Goal: Task Accomplishment & Management: Manage account settings

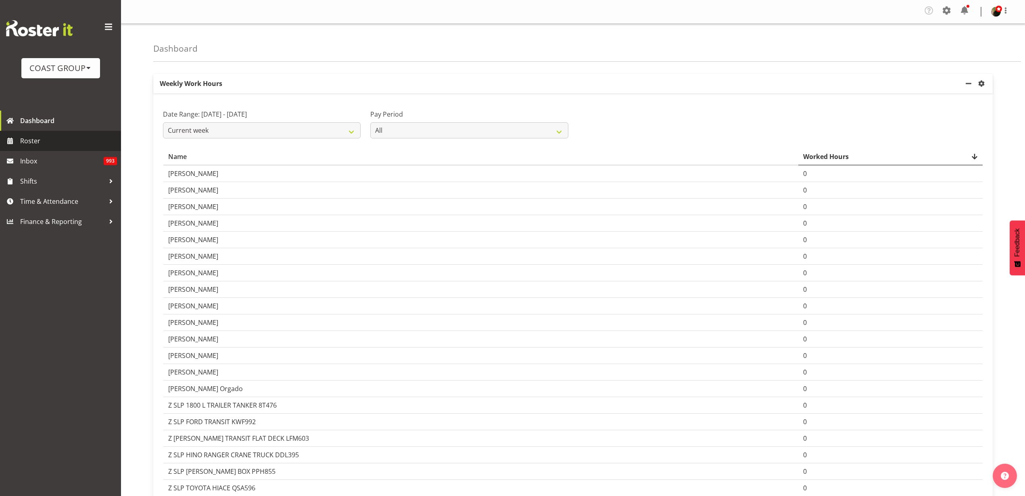
click at [41, 140] on span "Roster" at bounding box center [68, 141] width 97 height 12
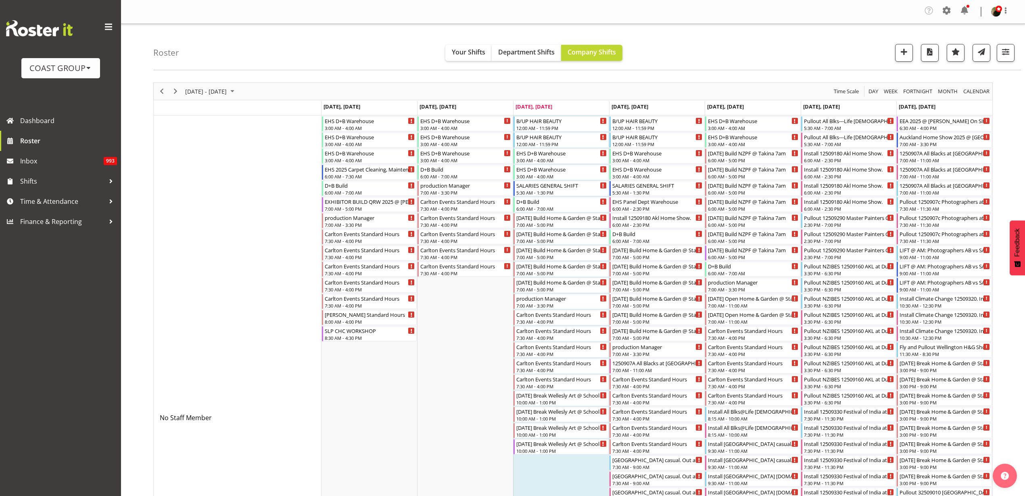
click at [66, 69] on div "COAST GROUP" at bounding box center [60, 68] width 63 height 12
click at [66, 91] on link "Generator Rental Services LTD" at bounding box center [80, 90] width 119 height 15
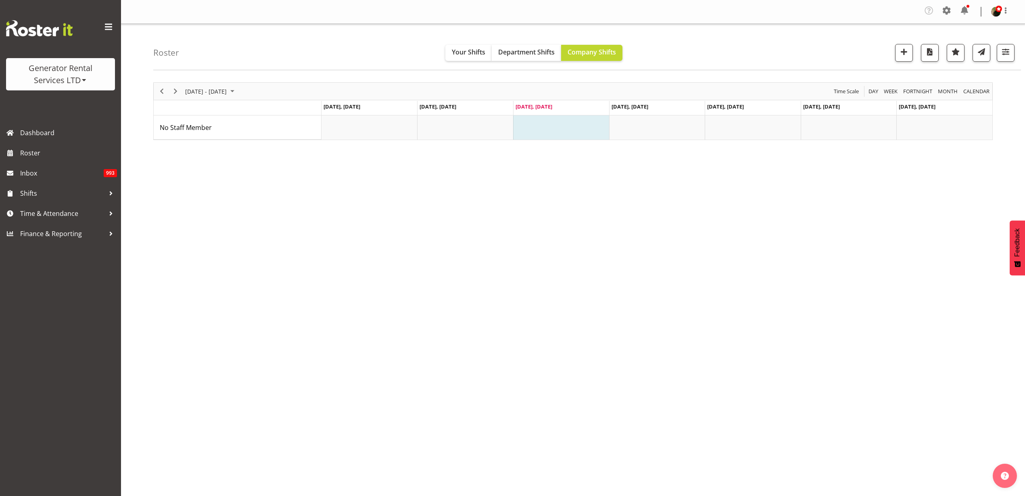
click at [948, 10] on span at bounding box center [946, 10] width 13 height 13
click at [884, 88] on link "Employees" at bounding box center [897, 89] width 112 height 15
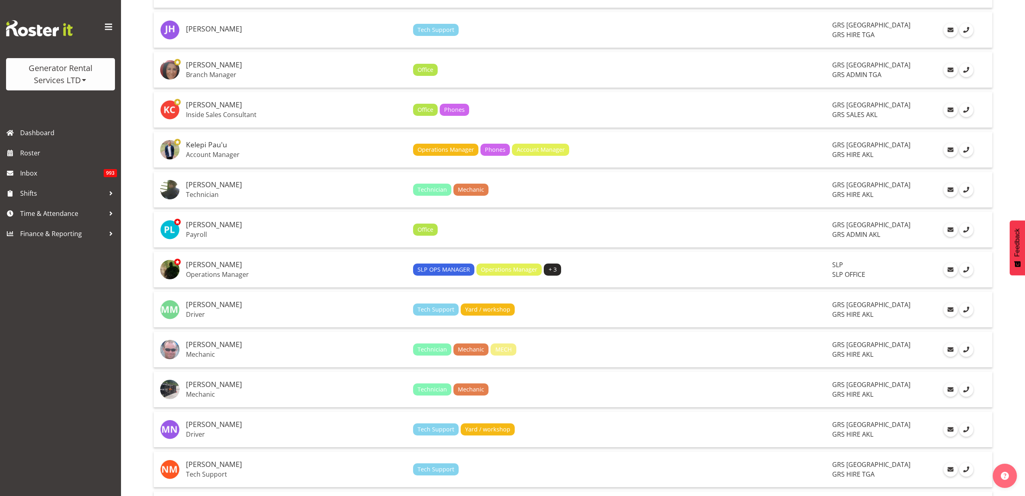
scroll to position [1009, 0]
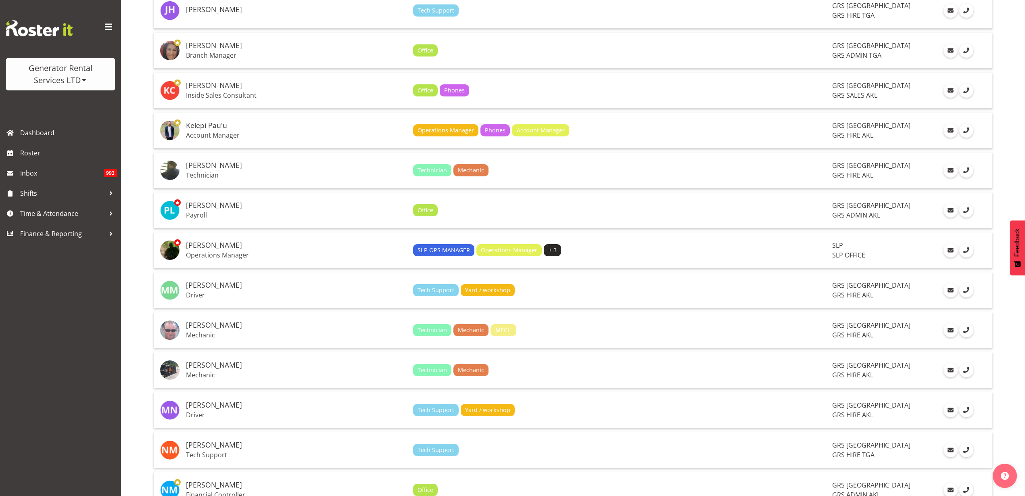
click at [648, 253] on div "SLP OPS MANAGER Operations Manager + 3" at bounding box center [619, 250] width 413 height 12
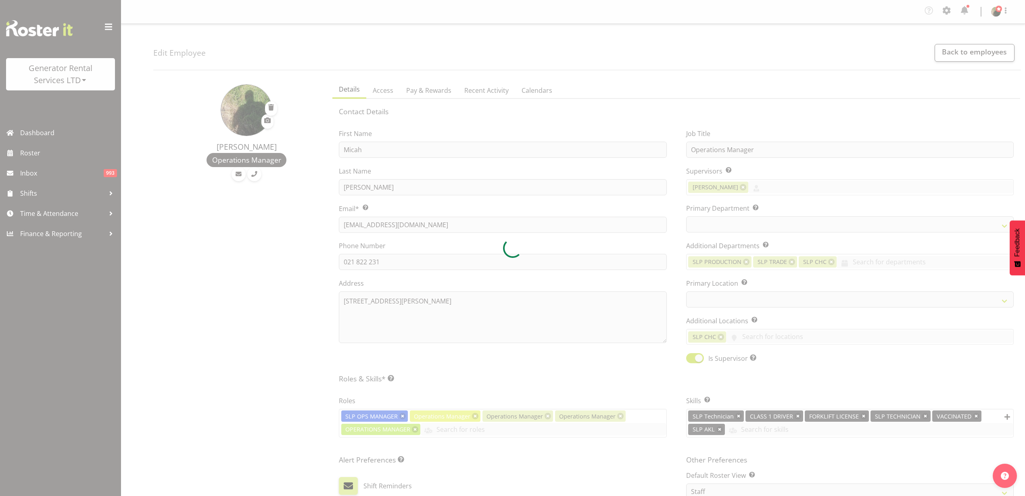
select select "TimelineWeek"
select select
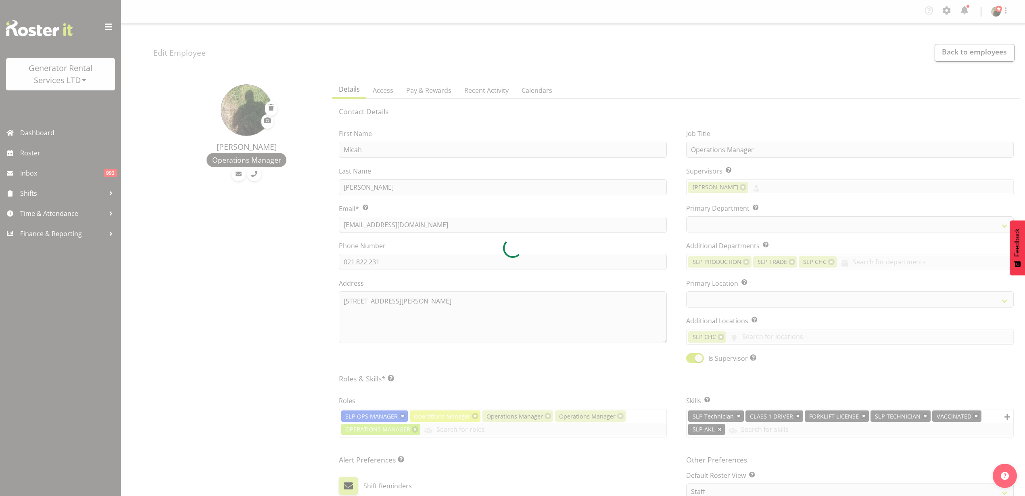
select select
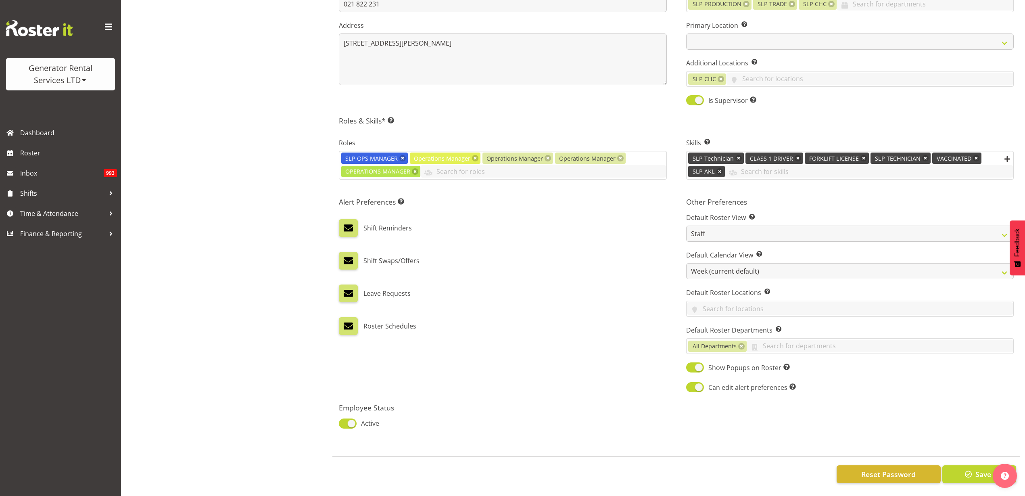
scroll to position [265, 0]
click at [78, 71] on div "Generator Rental Services LTD" at bounding box center [60, 74] width 93 height 24
click at [55, 104] on link "COAST GROUP" at bounding box center [44, 102] width 77 height 15
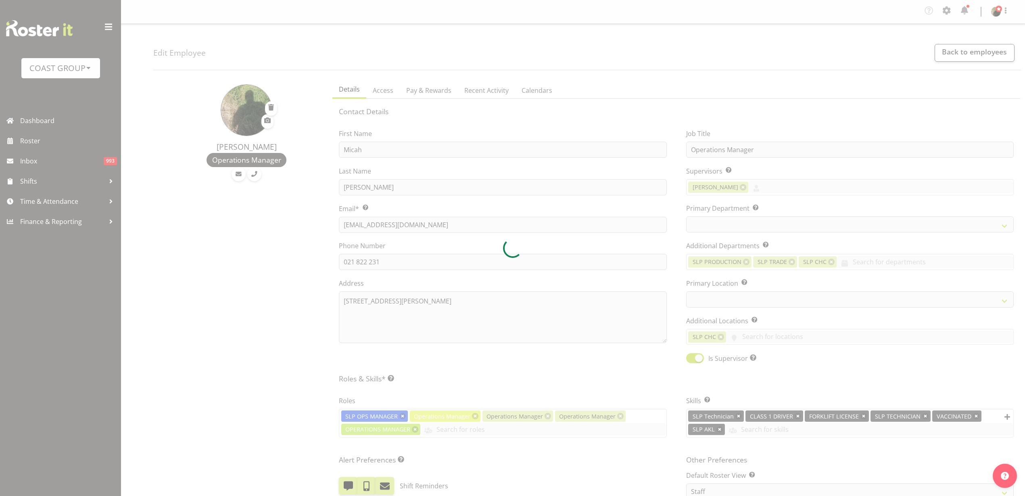
select select "TimelineWeek"
select select
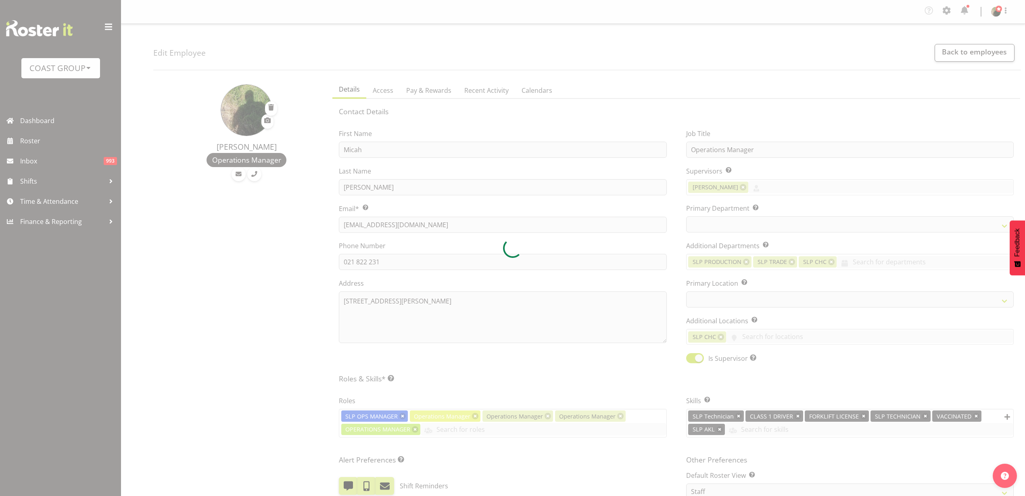
select select
select select "31"
select select "25"
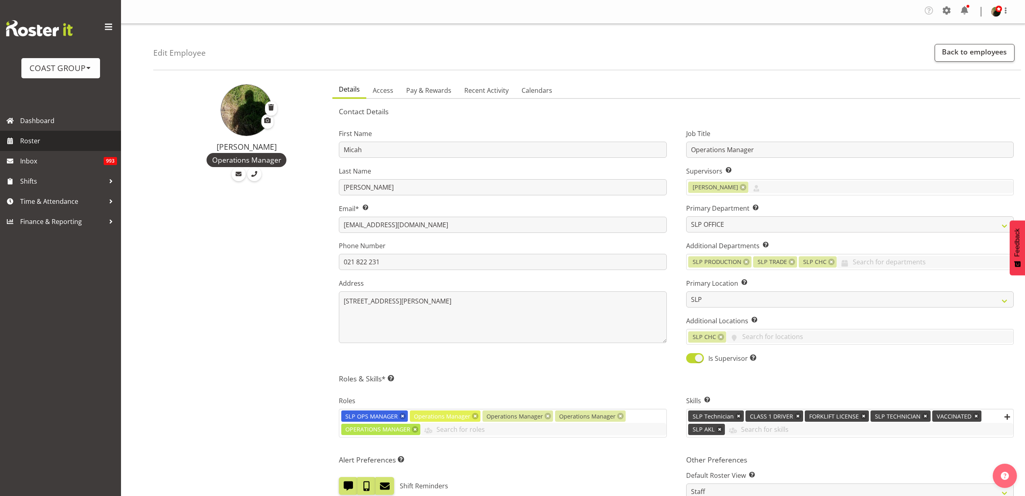
click at [38, 140] on span "Roster" at bounding box center [68, 141] width 97 height 12
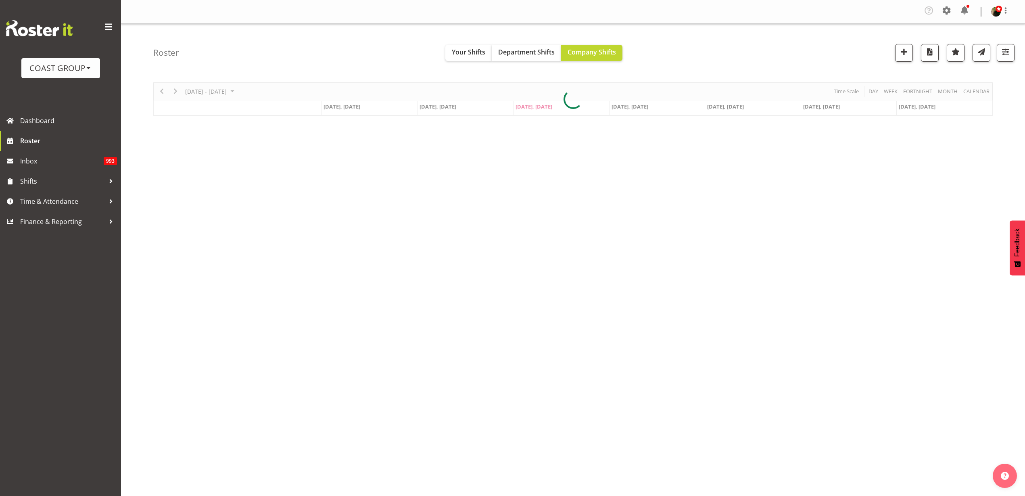
click at [59, 66] on div "COAST GROUP" at bounding box center [60, 68] width 63 height 12
click at [63, 92] on link "Generator Rental Services LTD" at bounding box center [80, 90] width 119 height 15
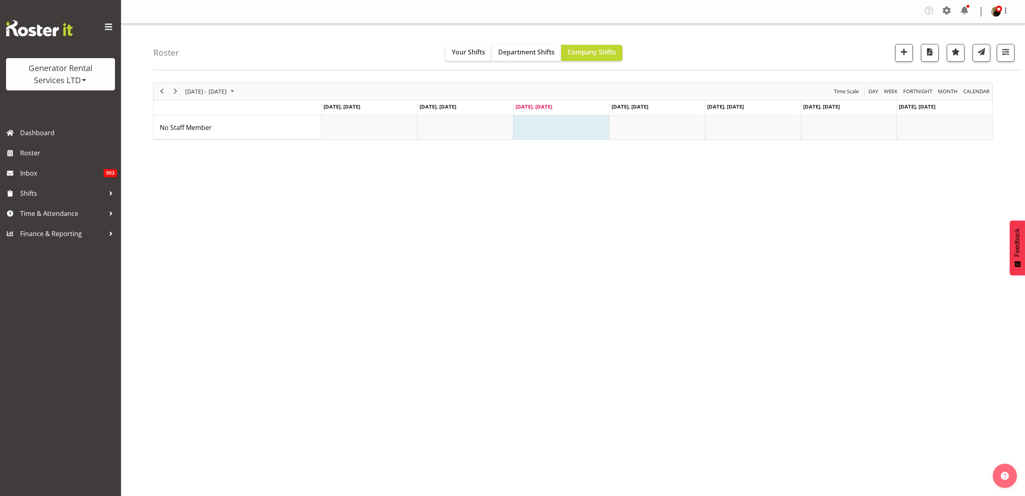
click at [948, 7] on span at bounding box center [946, 10] width 13 height 13
click at [869, 91] on link "Employees" at bounding box center [897, 89] width 112 height 15
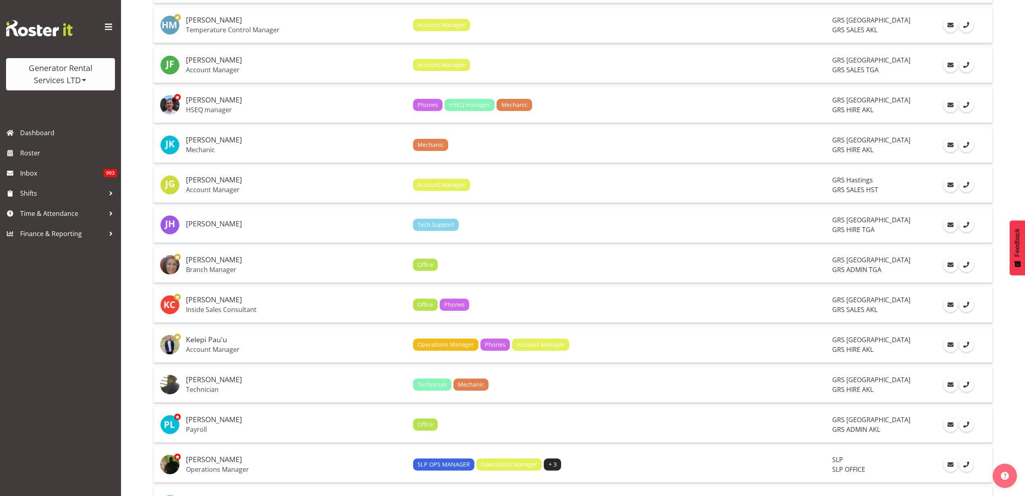
scroll to position [908, 0]
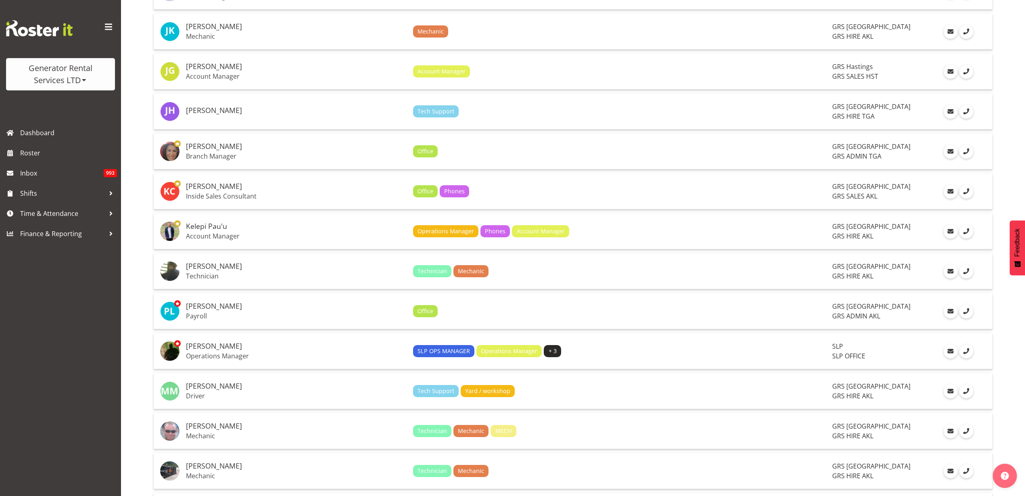
click at [248, 352] on p "Operations Manager" at bounding box center [296, 356] width 221 height 8
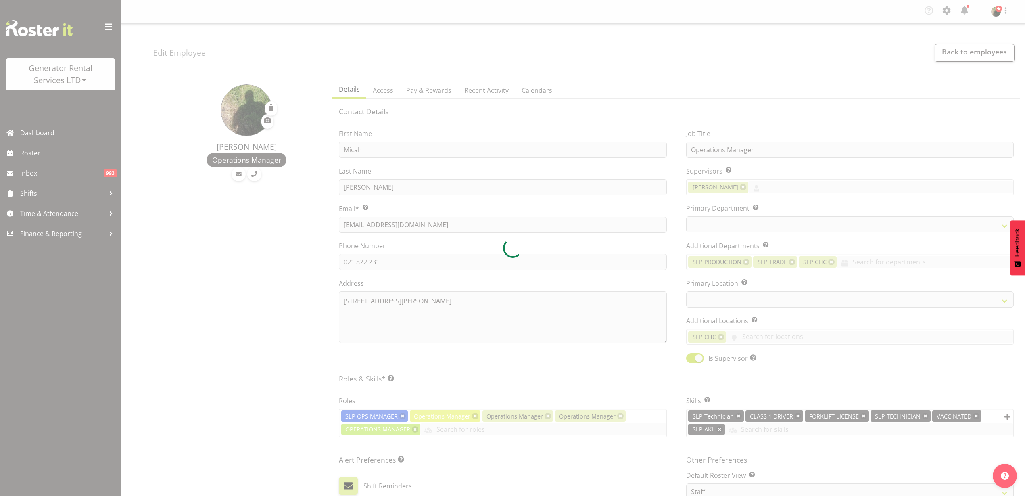
select select "TimelineWeek"
select select
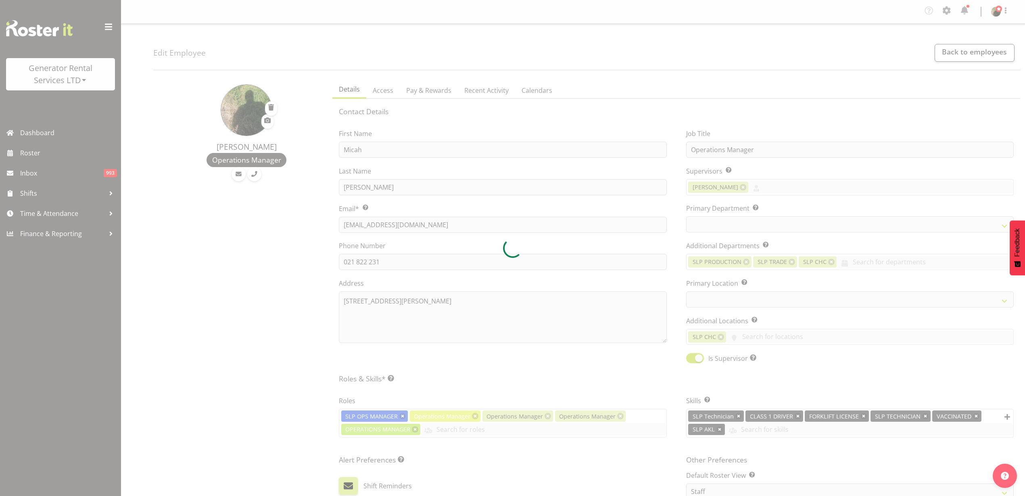
select select
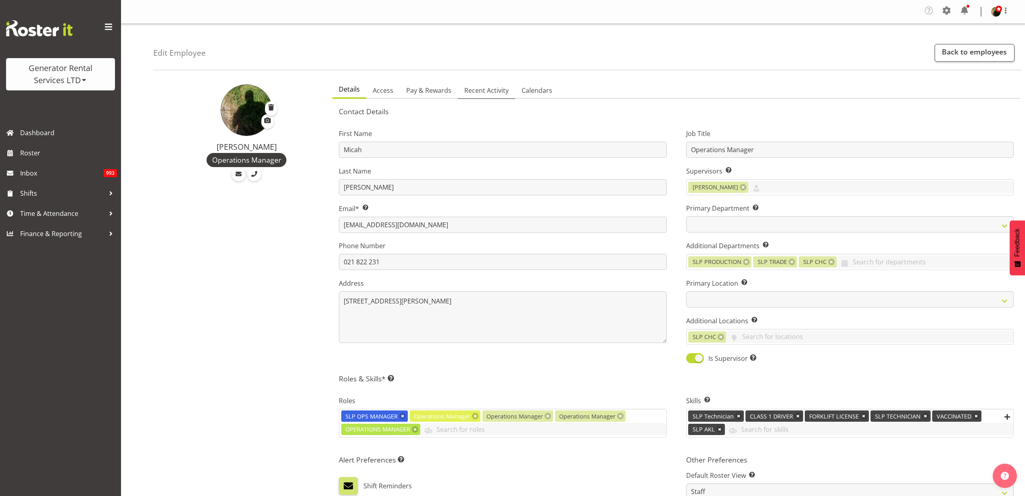
click at [480, 89] on span "Recent Activity" at bounding box center [486, 91] width 44 height 10
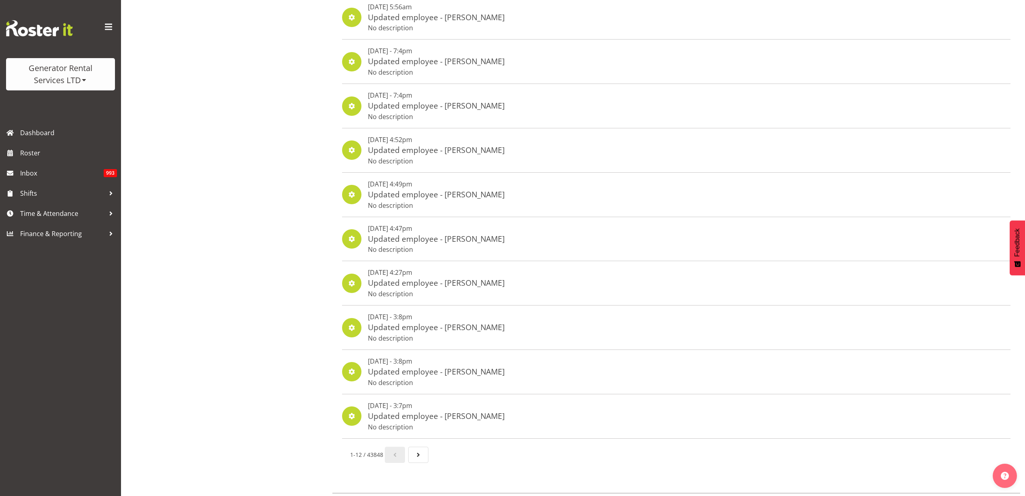
scroll to position [246, 0]
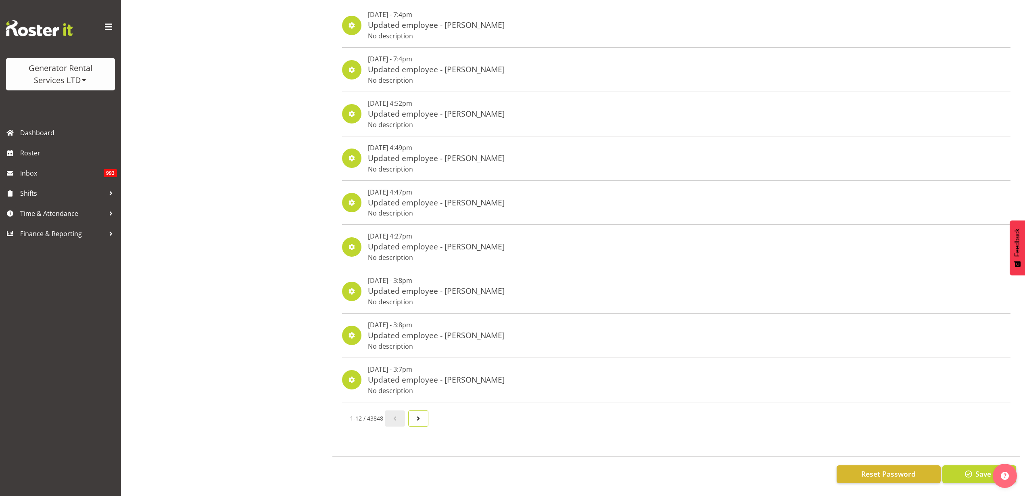
click at [419, 413] on span "Next page" at bounding box center [418, 418] width 10 height 10
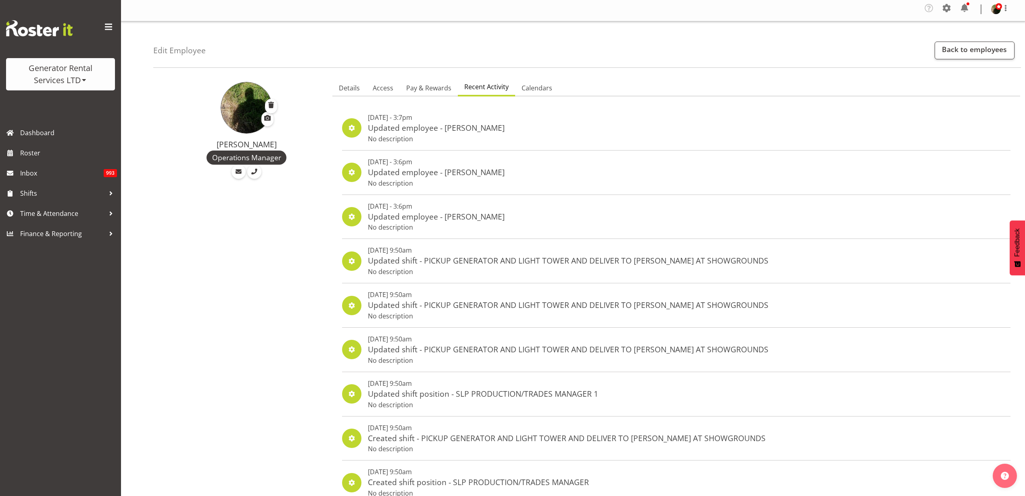
scroll to position [0, 0]
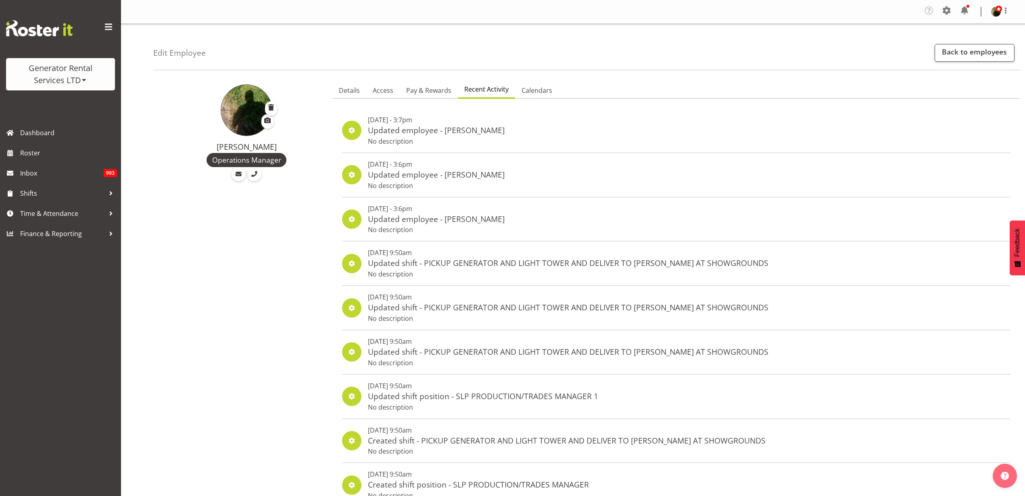
click at [60, 72] on div "Generator Rental Services LTD" at bounding box center [60, 74] width 93 height 24
click at [53, 103] on link "COAST GROUP" at bounding box center [44, 102] width 77 height 15
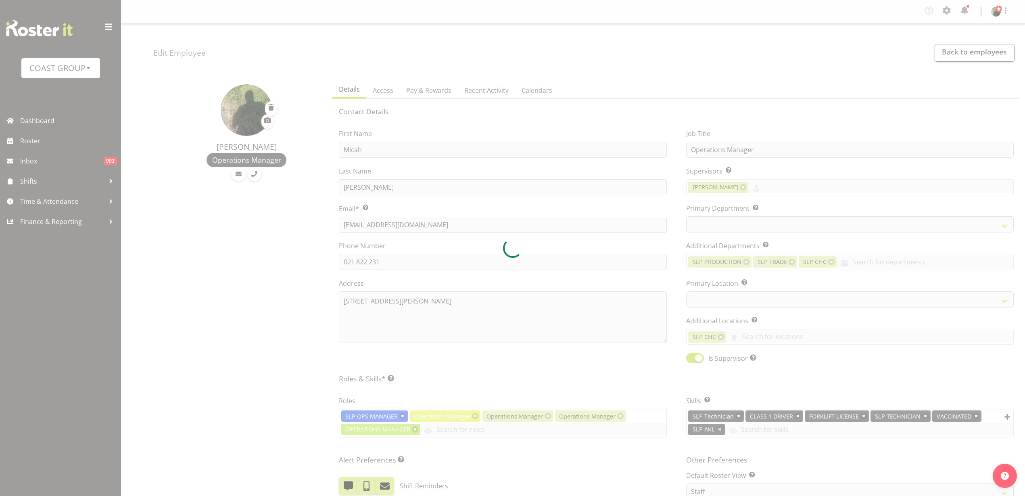
select select "TimelineWeek"
select select
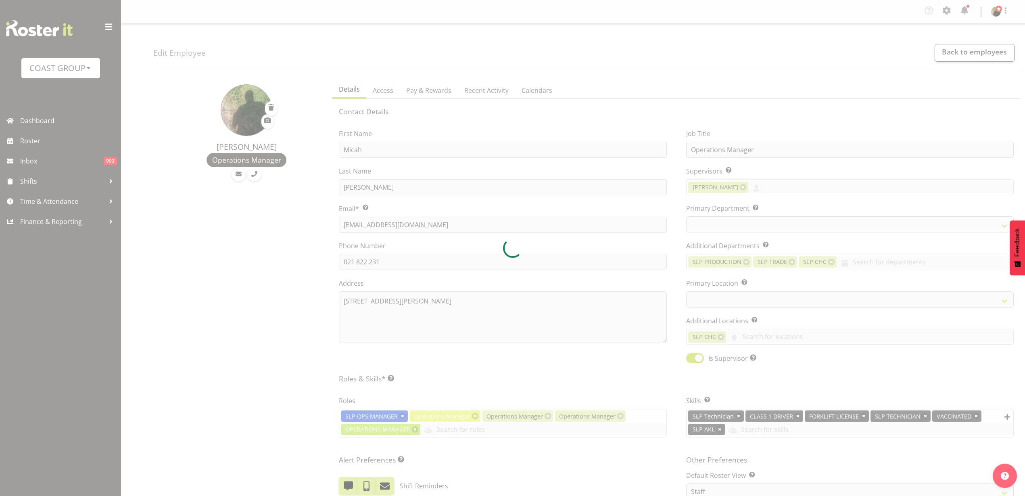
select select "25"
select select "31"
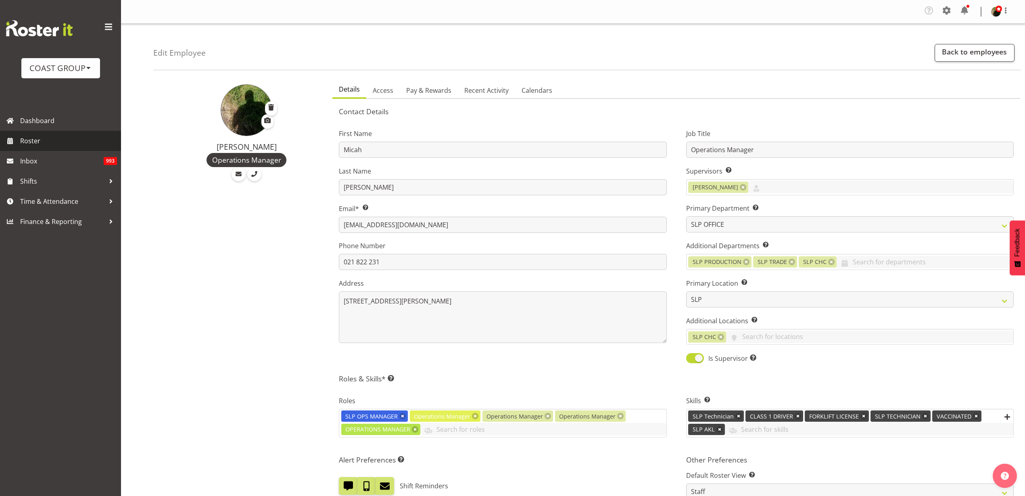
click at [39, 136] on span "Roster" at bounding box center [68, 141] width 97 height 12
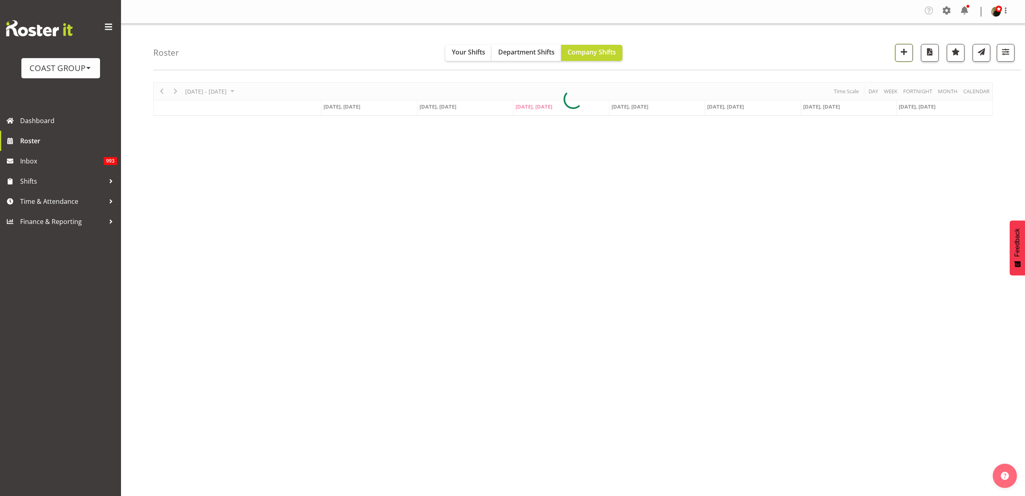
click at [903, 52] on span "button" at bounding box center [904, 51] width 10 height 10
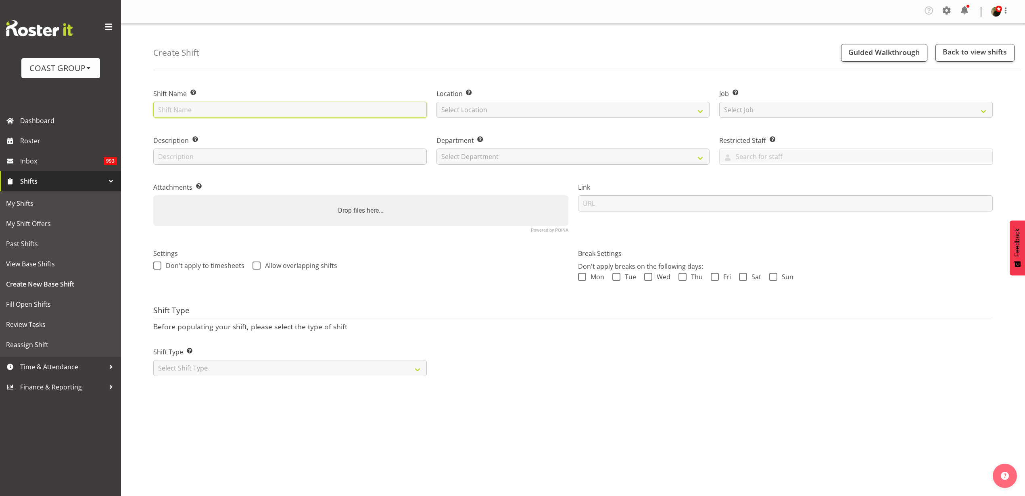
click at [267, 115] on input "text" at bounding box center [290, 110] width 274 height 16
type input "Cutting Edge 2025 @ Energy Events Center On Site @ 0800"
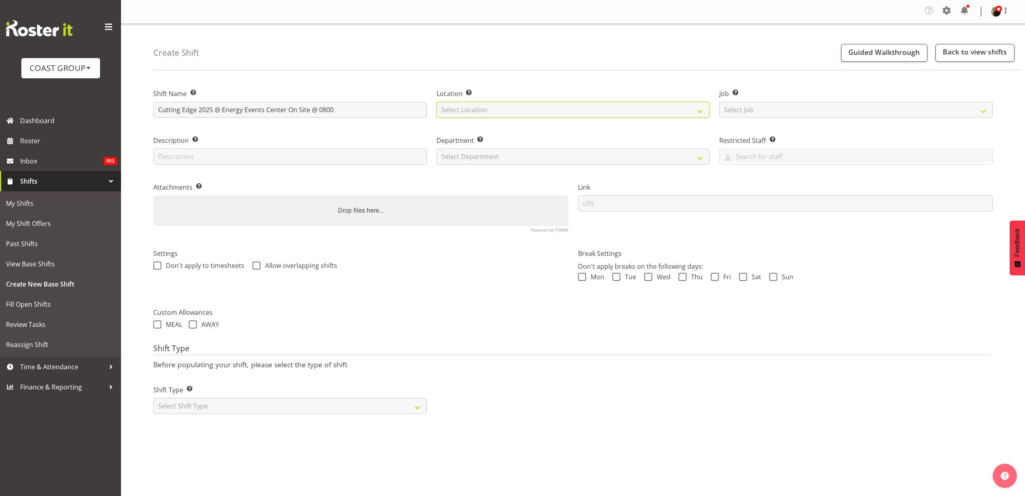
select select "31"
click at [751, 106] on select "Select Job Create new job 1 Carlton Events 1 Carlton Hamilton 1 Carlton Welling…" at bounding box center [856, 110] width 274 height 16
select select "0"
click at [719, 102] on select "Select Job Create new job 1 Carlton Events 1 Carlton Hamilton 1 Carlton Welling…" at bounding box center [856, 110] width 274 height 16
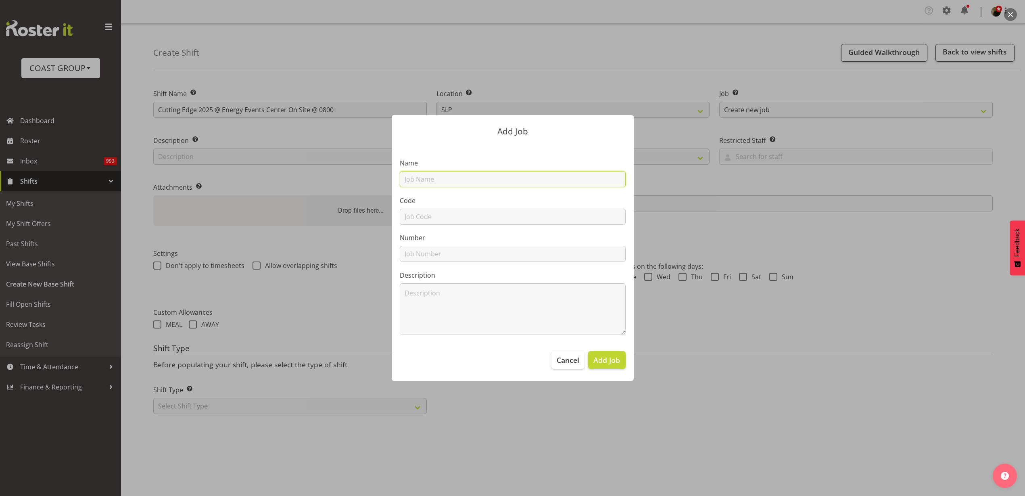
click at [499, 183] on input "text" at bounding box center [513, 179] width 226 height 16
type input "T251111 Cutting Edge 2025"
type input "T251111"
click at [618, 293] on textarea at bounding box center [513, 309] width 226 height 52
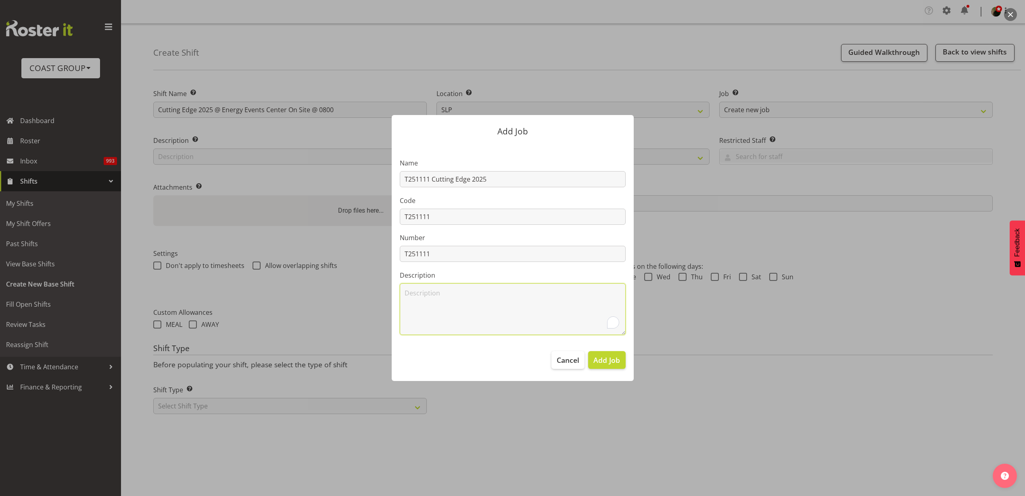
drag, startPoint x: 624, startPoint y: 319, endPoint x: 618, endPoint y: 376, distance: 57.2
click at [621, 367] on div "Add Job Name T251111 Cutting Edge 2025 Code T251111 Number T251111 Description …" at bounding box center [513, 248] width 258 height 306
click at [612, 365] on button "Add Job" at bounding box center [606, 360] width 37 height 18
select select
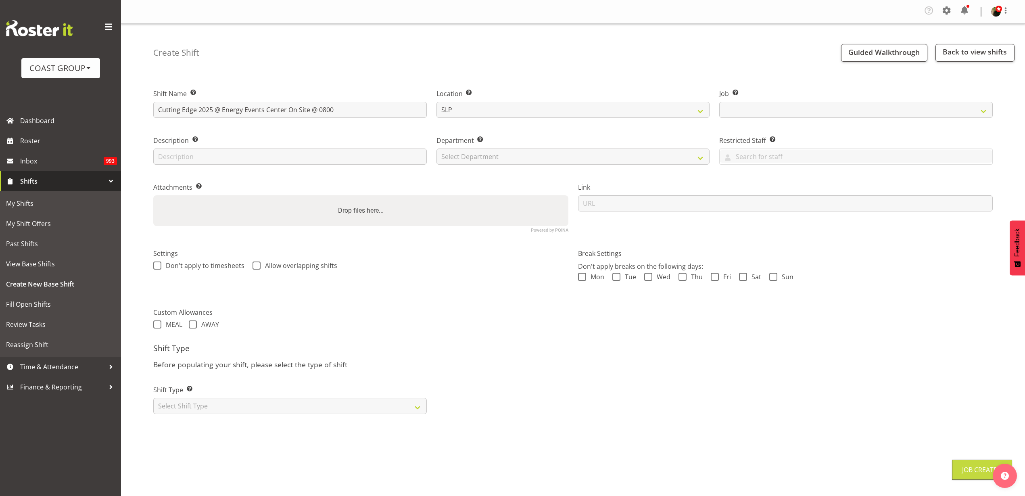
select select "10601"
click at [500, 157] on select "Select Department CARLTON EVENTS Carlton Hamilton Carlton Wellington DW AKL DW …" at bounding box center [573, 156] width 274 height 16
select select "23"
click at [436, 148] on select "Select Department CARLTON EVENTS Carlton Hamilton Carlton Wellington DW AKL DW …" at bounding box center [573, 156] width 274 height 16
click at [672, 207] on input "url" at bounding box center [785, 203] width 415 height 16
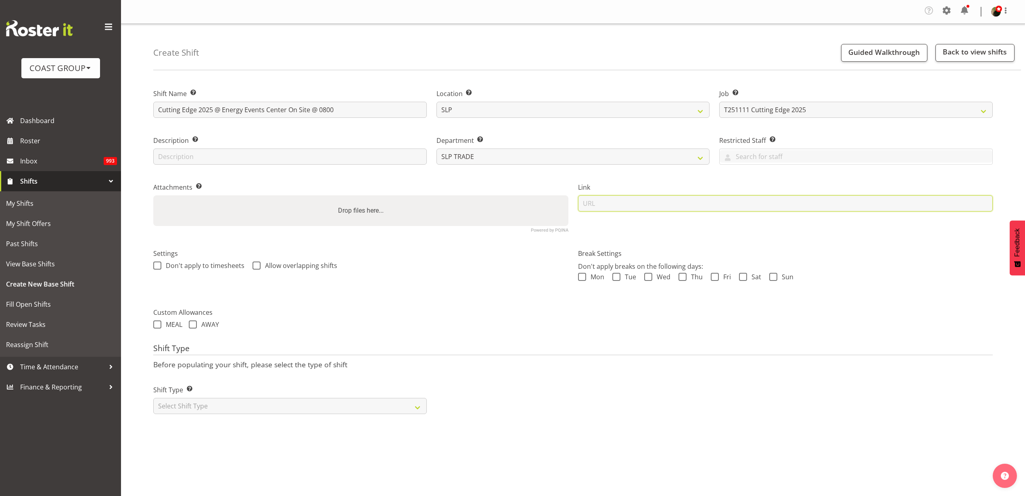
click at [733, 204] on input "url" at bounding box center [785, 203] width 415 height 16
paste input "https://drive.google.com/drive/folders/1Gbd-MCNGFZ48ZB2ovrFAJ7KcKSRuPi9E"
type input "https://drive.google.com/drive/folders/1Gbd-MCNGFZ48ZB2ovrFAJ7KcKSRuPi9E"
click at [241, 400] on select "Select Shift Type One Off Shift Recurring Shift Rotating Shift" at bounding box center [290, 406] width 274 height 16
select select "recurring"
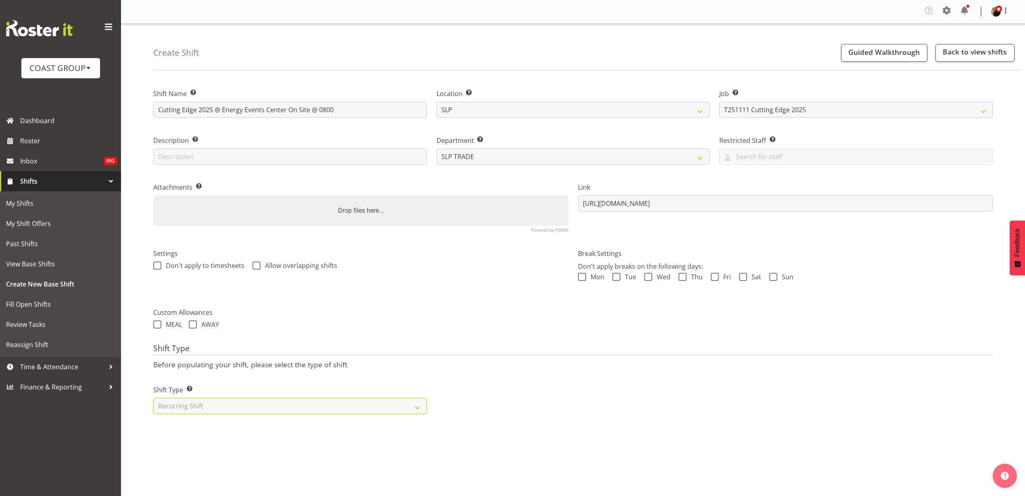
click at [153, 398] on select "Select Shift Type One Off Shift Recurring Shift Rotating Shift" at bounding box center [290, 406] width 274 height 16
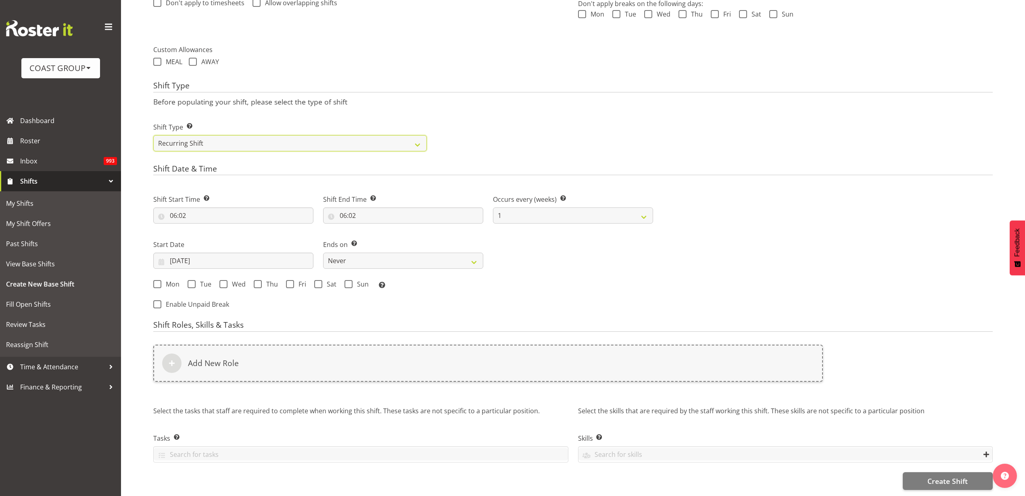
scroll to position [270, 0]
click at [209, 207] on input "06:02" at bounding box center [233, 215] width 160 height 16
select select "7"
type input "07:02"
select select "5"
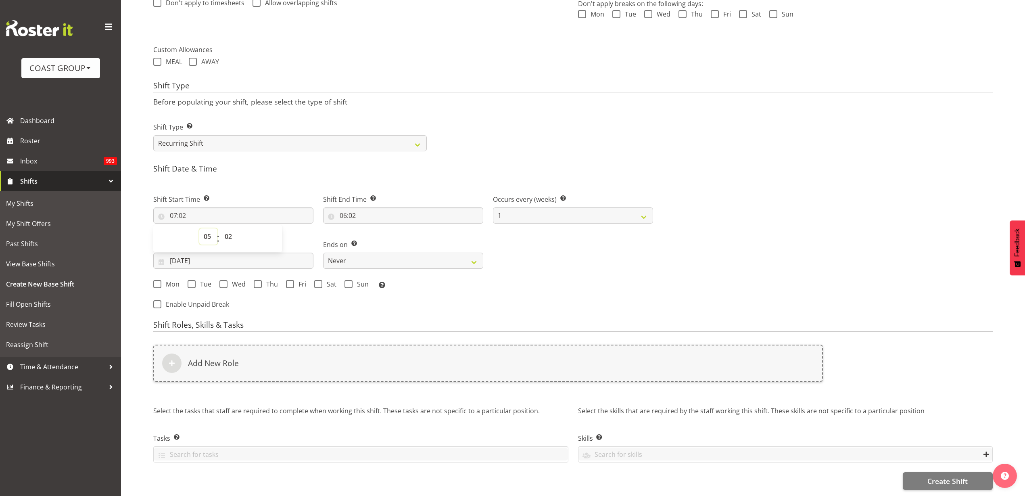
type input "05:02"
select select "3"
type input "05:03"
select select "4"
type input "05:04"
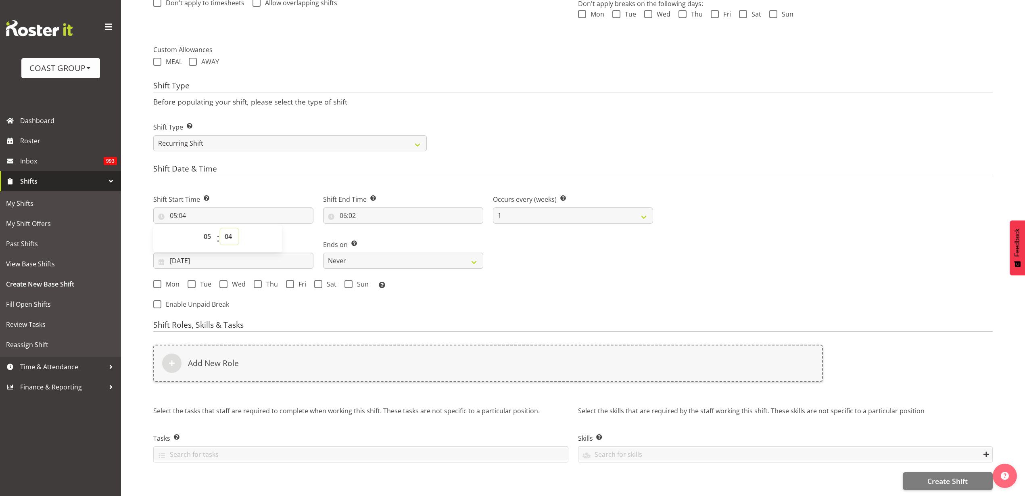
select select "5"
type input "05:05"
select select "6"
type input "05:06"
select select "7"
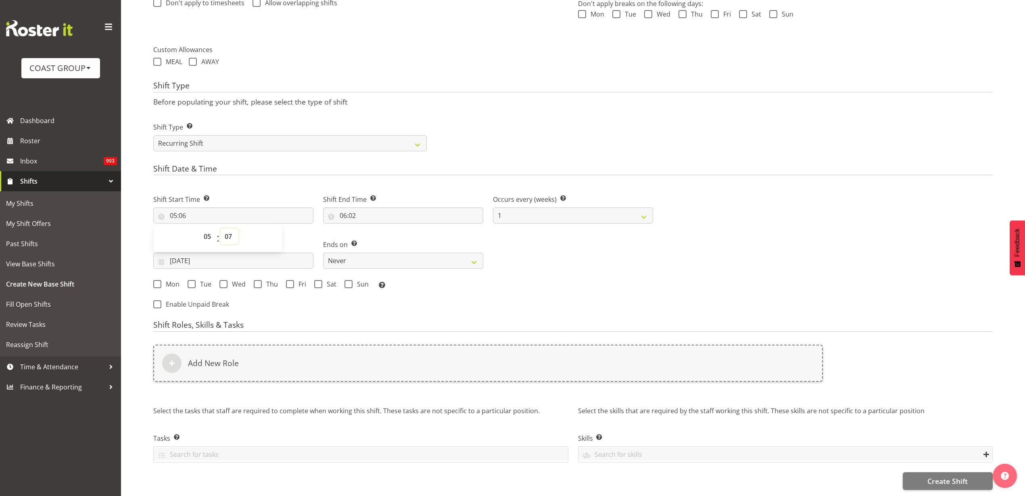
type input "05:07"
select select "8"
type input "05:08"
select select "9"
type input "05:09"
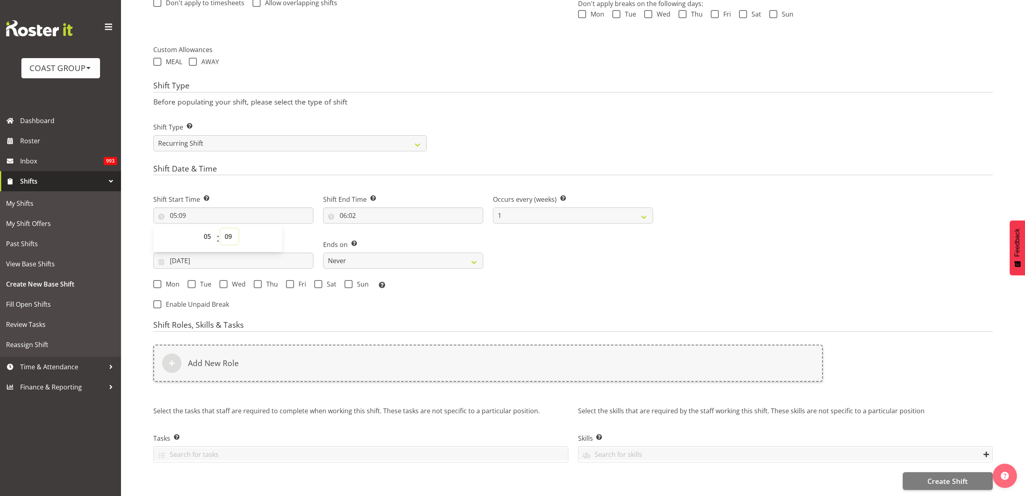
select select "0"
type input "05:00"
click at [375, 207] on input "06:02" at bounding box center [403, 215] width 160 height 16
select select "10"
type input "10:02"
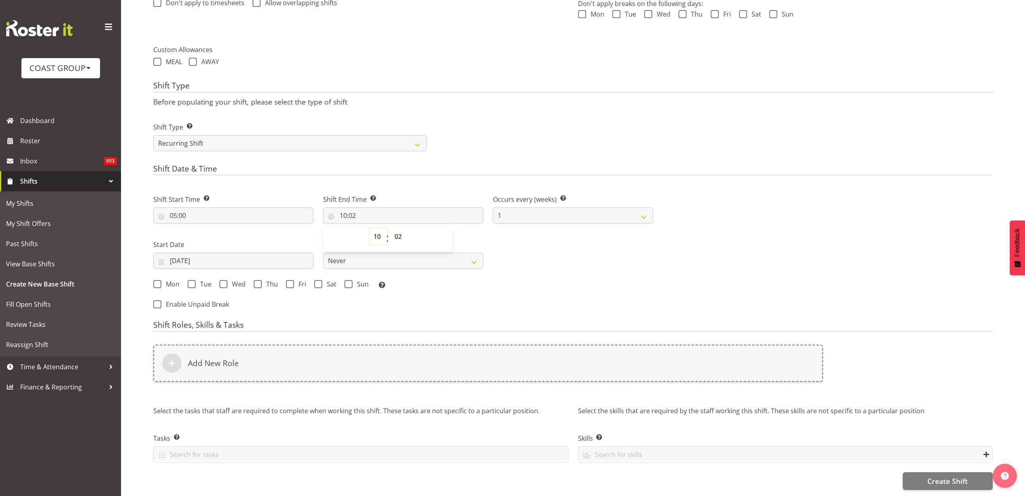
select select "16"
type input "16:02"
select select "3"
type input "16:03"
select select "4"
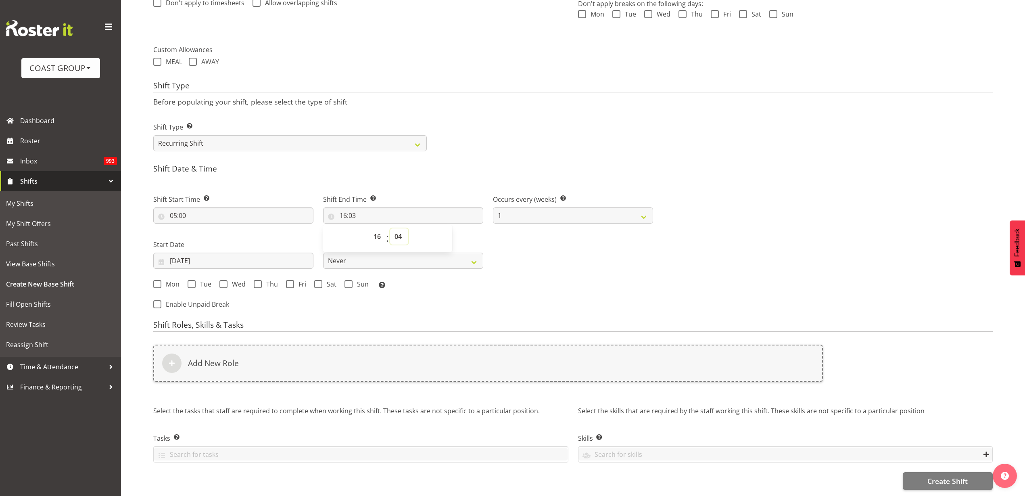
type input "16:04"
select select "5"
type input "16:05"
select select "6"
type input "16:06"
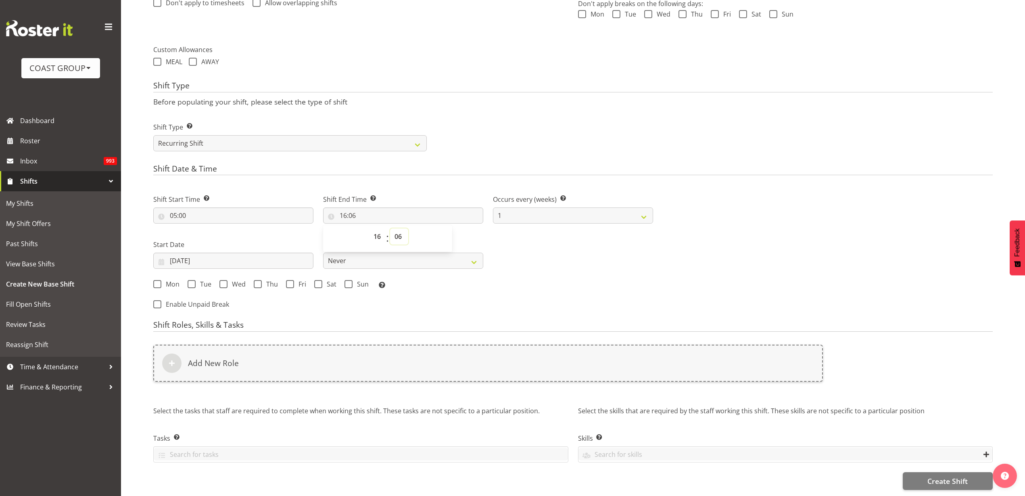
select select "7"
type input "16:07"
select select "8"
type input "16:08"
select select "9"
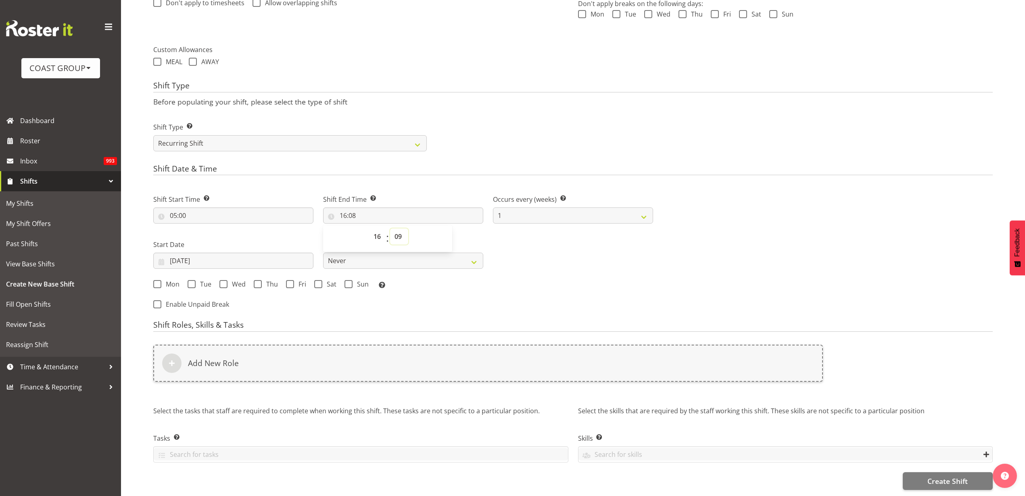
type input "16:09"
select select "0"
type input "16:00"
click at [162, 280] on span "Mon" at bounding box center [170, 284] width 18 height 8
click at [159, 282] on input "Mon" at bounding box center [155, 284] width 5 height 5
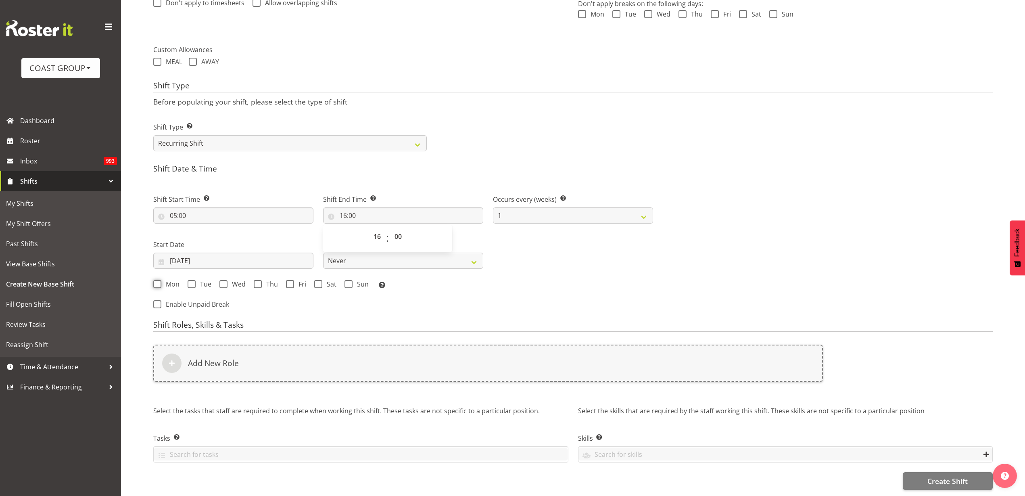
checkbox input "true"
click at [201, 280] on span "Tue" at bounding box center [204, 284] width 16 height 8
click at [193, 282] on input "Tue" at bounding box center [190, 284] width 5 height 5
checkbox input "true"
click at [223, 280] on span at bounding box center [223, 284] width 8 height 8
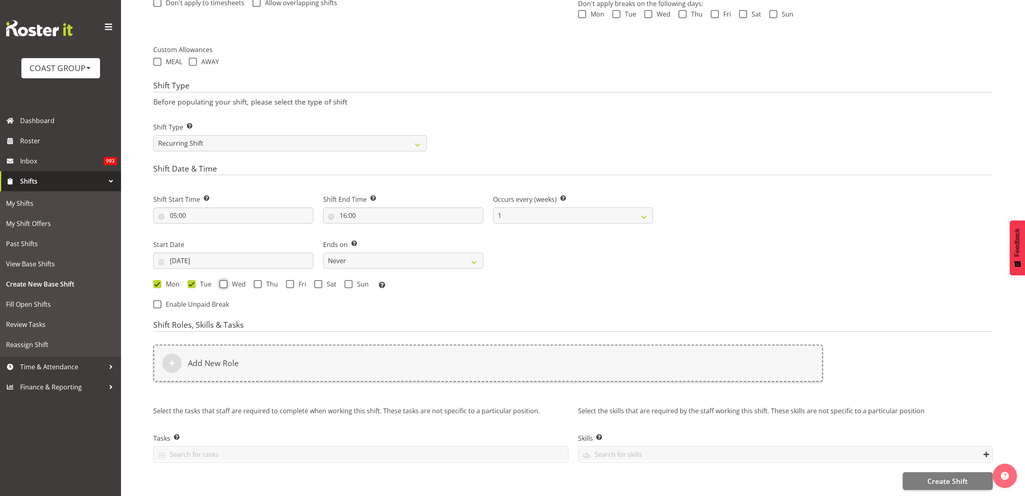
click at [223, 282] on input "Wed" at bounding box center [221, 284] width 5 height 5
checkbox input "true"
drag, startPoint x: 260, startPoint y: 275, endPoint x: 272, endPoint y: 275, distance: 12.1
click at [261, 280] on span at bounding box center [258, 284] width 8 height 8
click at [259, 282] on input "Thu" at bounding box center [256, 284] width 5 height 5
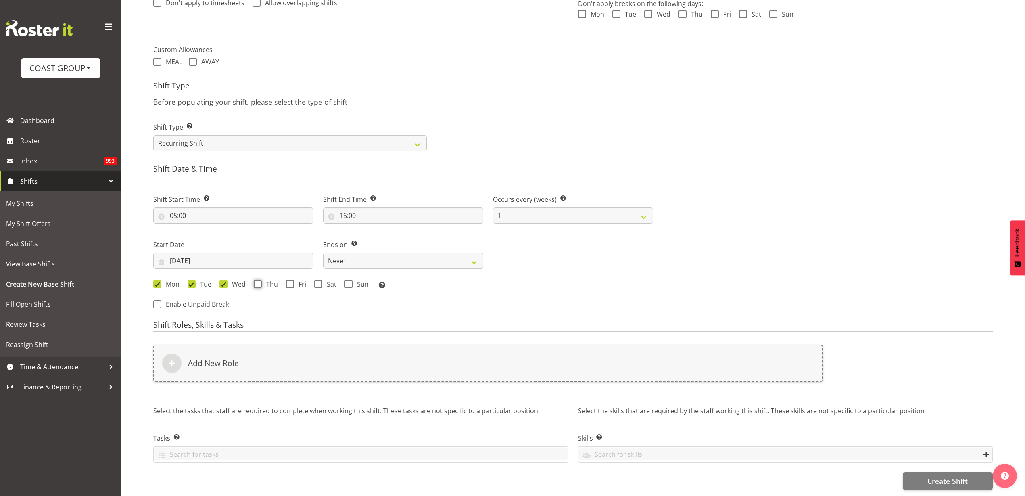
checkbox input "true"
click at [293, 280] on span at bounding box center [290, 284] width 8 height 8
click at [291, 282] on input "Fri" at bounding box center [288, 284] width 5 height 5
checkbox input "true"
click at [321, 280] on span at bounding box center [318, 284] width 8 height 8
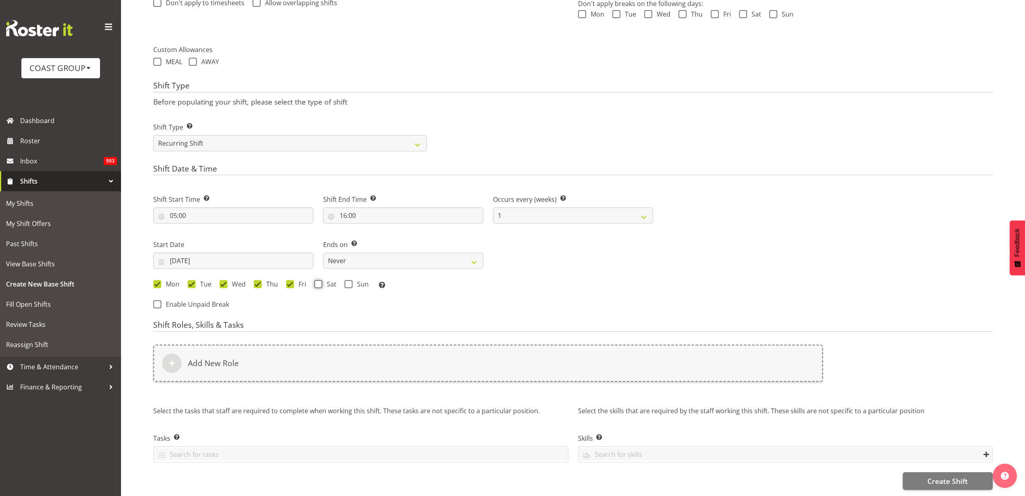
click at [319, 282] on input "Sat" at bounding box center [316, 284] width 5 height 5
checkbox input "true"
click at [353, 280] on span "Sun" at bounding box center [361, 284] width 16 height 8
click at [350, 282] on input "Sun" at bounding box center [347, 284] width 5 height 5
checkbox input "true"
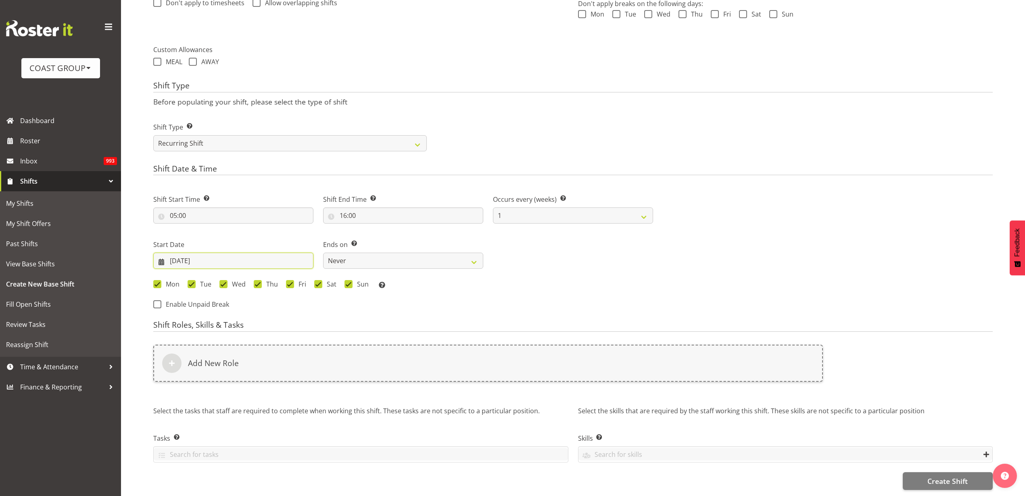
click at [237, 256] on input "03/09/2025" at bounding box center [233, 261] width 160 height 16
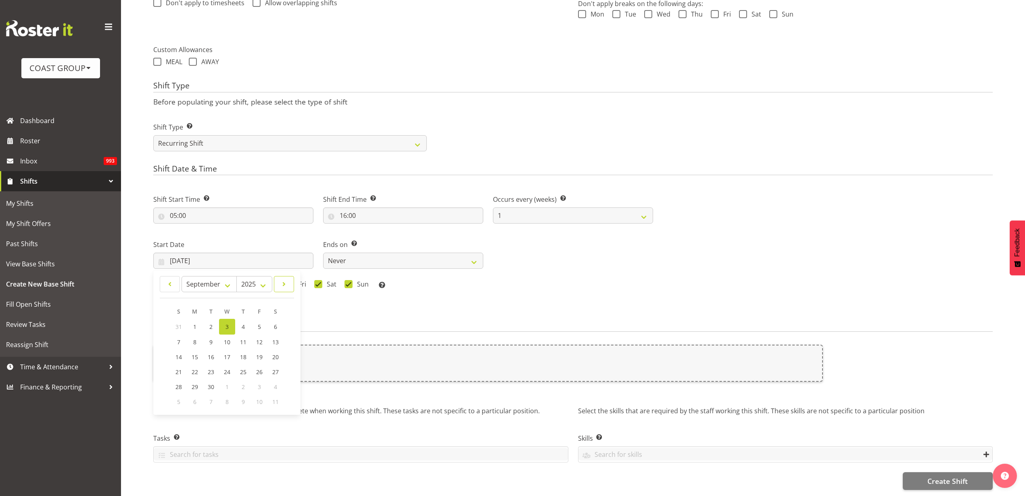
click at [289, 276] on link at bounding box center [284, 284] width 20 height 16
select select "10"
click at [192, 352] on span "10" at bounding box center [195, 356] width 6 height 8
type input "10/11/2025"
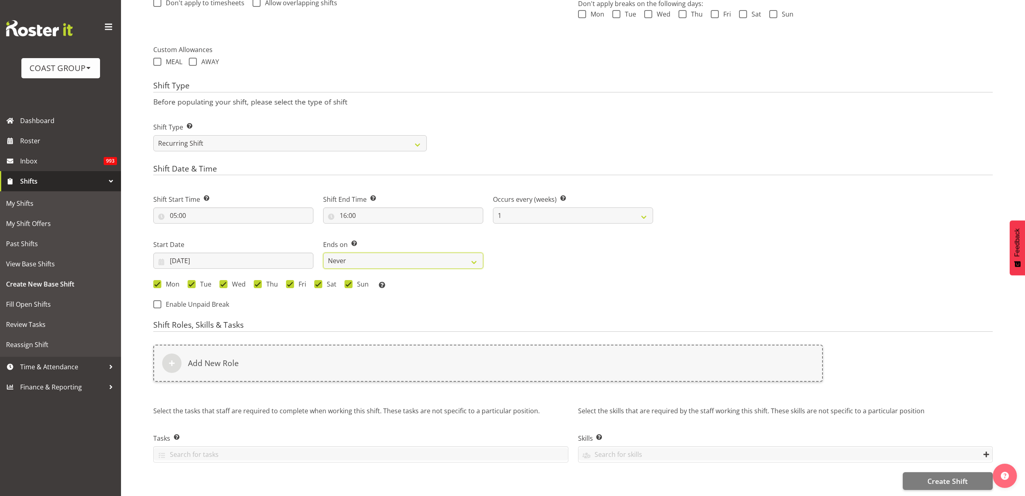
click at [355, 253] on select "Never On Date" at bounding box center [403, 261] width 160 height 16
select select "date"
click at [323, 253] on select "Never On Date" at bounding box center [403, 261] width 160 height 16
select select "8"
select select "2025"
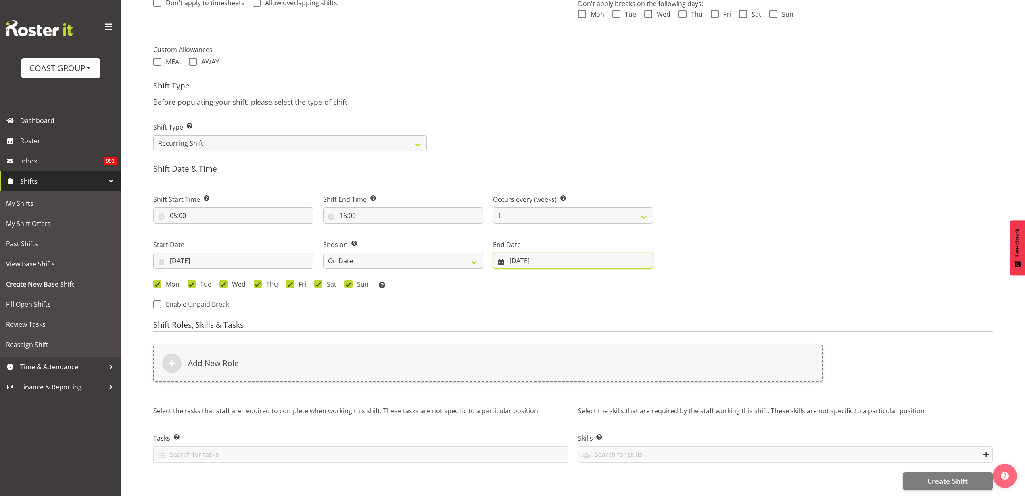
click at [523, 253] on input "03/09/2025" at bounding box center [573, 261] width 160 height 16
click at [636, 279] on span at bounding box center [637, 284] width 10 height 10
select select "10"
click at [580, 352] on span "12" at bounding box center [579, 356] width 6 height 8
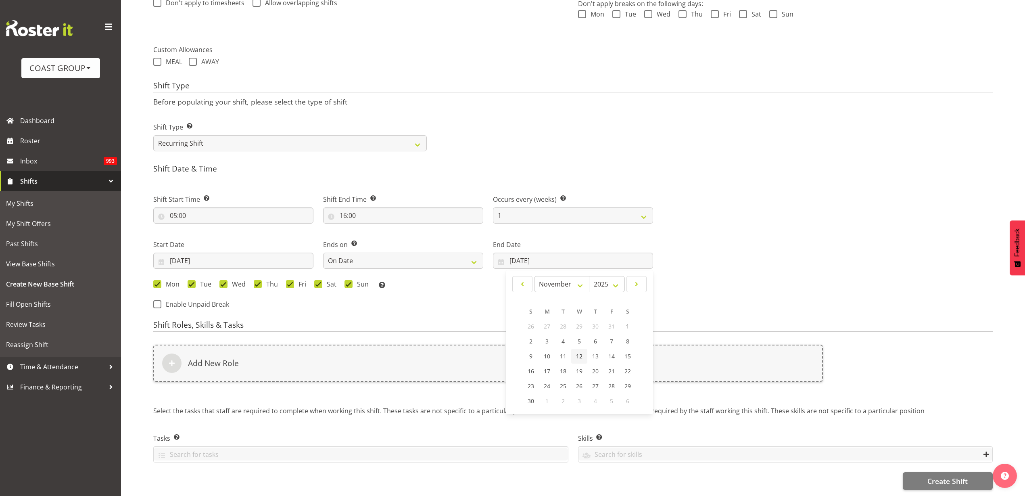
type input "12/11/2025"
click at [214, 358] on h6 "Add New Role" at bounding box center [213, 363] width 51 height 10
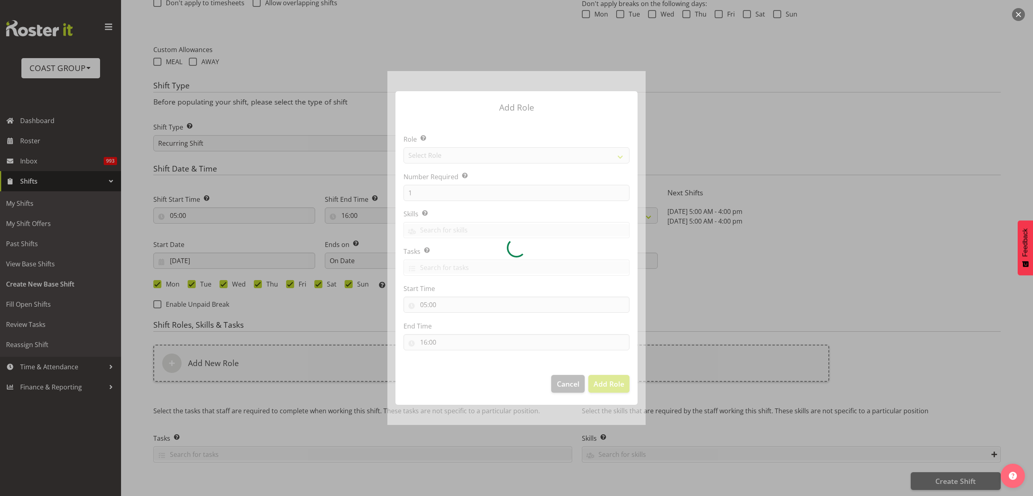
click at [445, 155] on div at bounding box center [516, 248] width 258 height 354
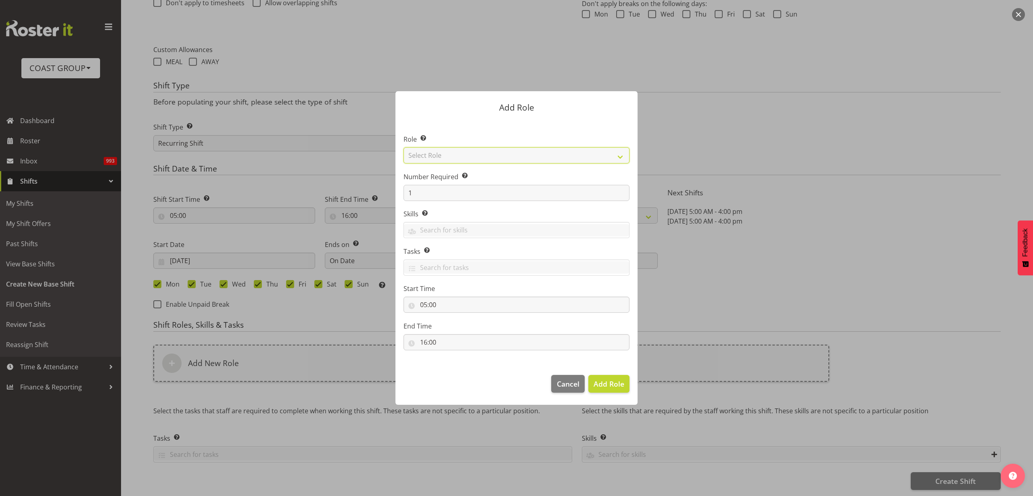
click at [445, 155] on select "Select Role ACCOUNT MANAGER ACCOUNT MANAGER DW ACCOUNTS AKL DIANNA VEHICLES AKL…" at bounding box center [516, 155] width 226 height 16
select select "123"
click at [403, 147] on select "Select Role ACCOUNT MANAGER ACCOUNT MANAGER DW ACCOUNTS AKL DIANNA VEHICLES AKL…" at bounding box center [516, 155] width 226 height 16
drag, startPoint x: 419, startPoint y: 196, endPoint x: 366, endPoint y: 190, distance: 53.1
click at [366, 190] on form "Add Role Role Select the role you wish to add to the shift. ACCOUNT MANAGER ACC…" at bounding box center [516, 248] width 387 height 354
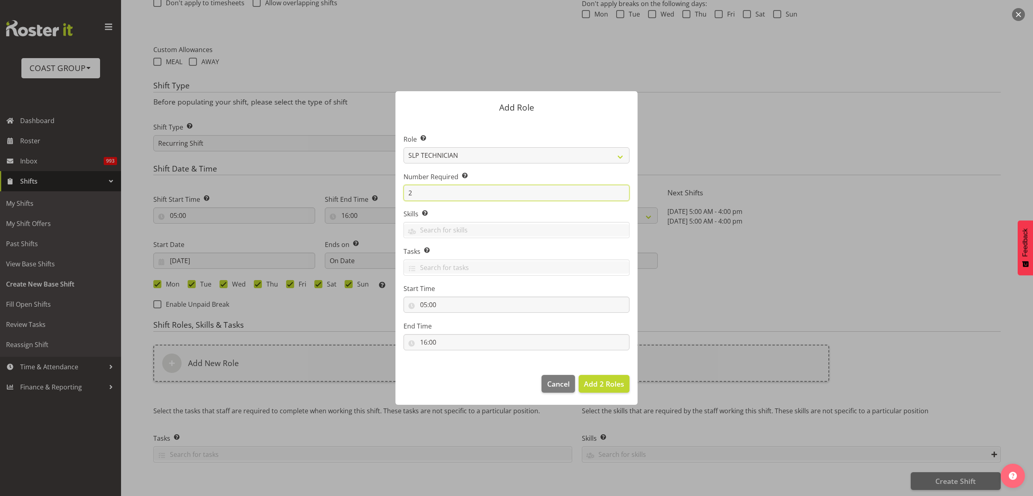
type input "2"
click at [598, 382] on span "Add 2 Roles" at bounding box center [604, 384] width 40 height 10
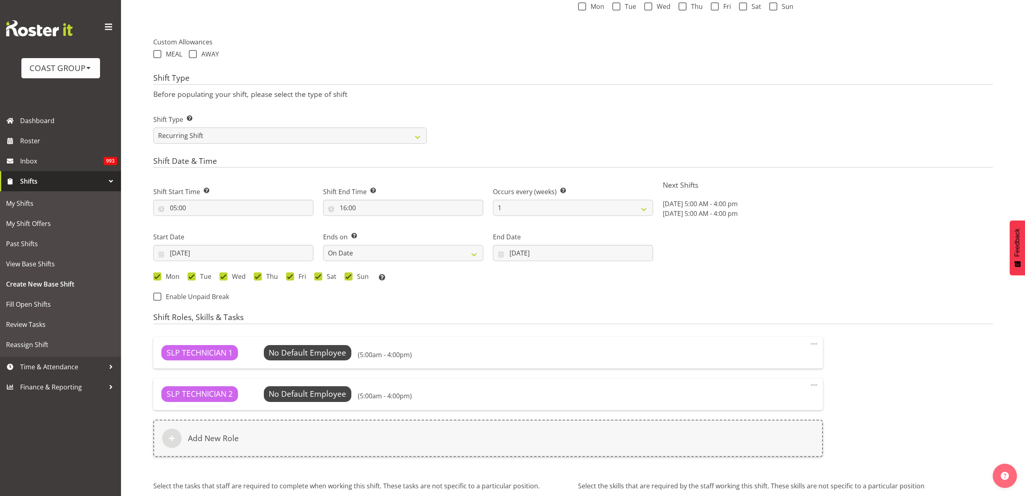
click at [240, 434] on div "Add New Role" at bounding box center [488, 438] width 670 height 37
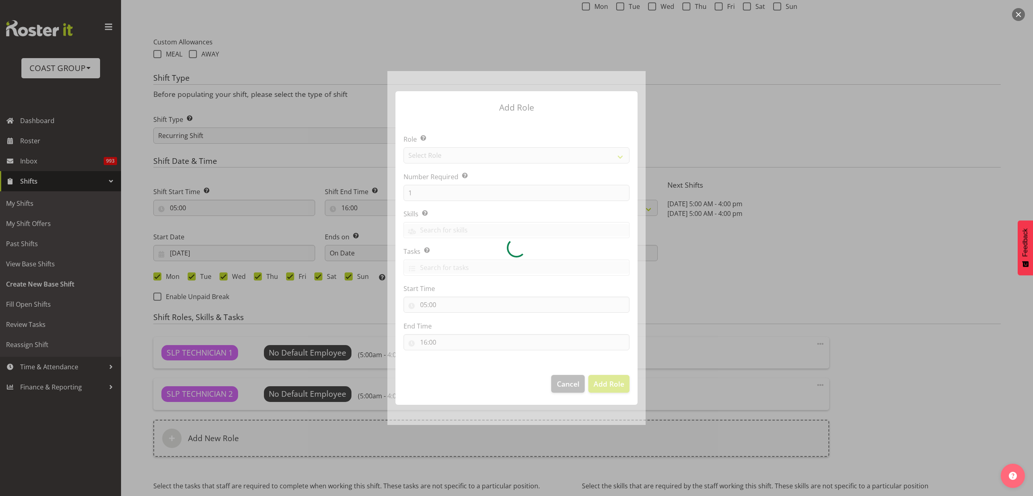
click at [468, 161] on div at bounding box center [516, 248] width 258 height 354
click at [457, 157] on div at bounding box center [516, 248] width 258 height 354
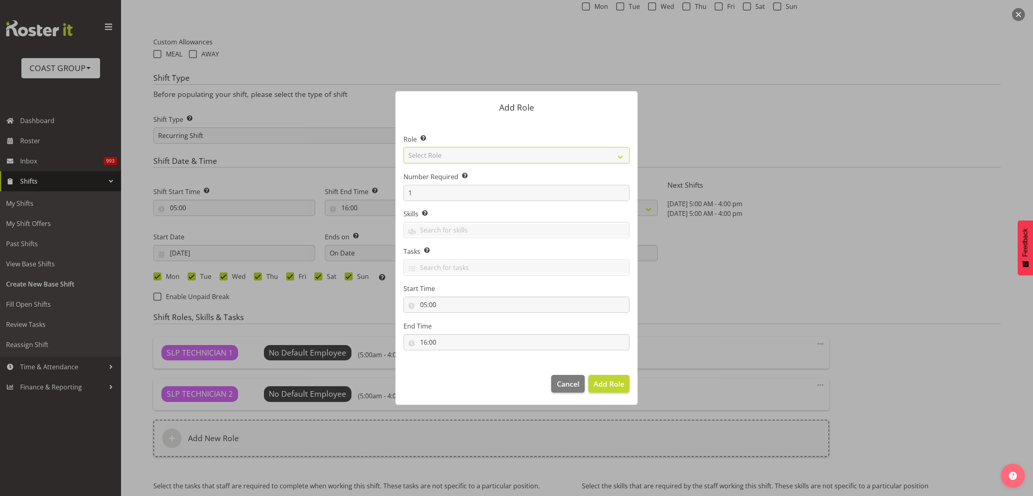
click at [447, 156] on select "Select Role ACCOUNT MANAGER ACCOUNT MANAGER DW ACCOUNTS AKL DIANNA VEHICLES AKL…" at bounding box center [516, 155] width 226 height 16
select select "81"
click at [403, 147] on select "Select Role ACCOUNT MANAGER ACCOUNT MANAGER DW ACCOUNTS AKL DIANNA VEHICLES AKL…" at bounding box center [516, 155] width 226 height 16
click at [617, 387] on span "Add Role" at bounding box center [608, 384] width 31 height 10
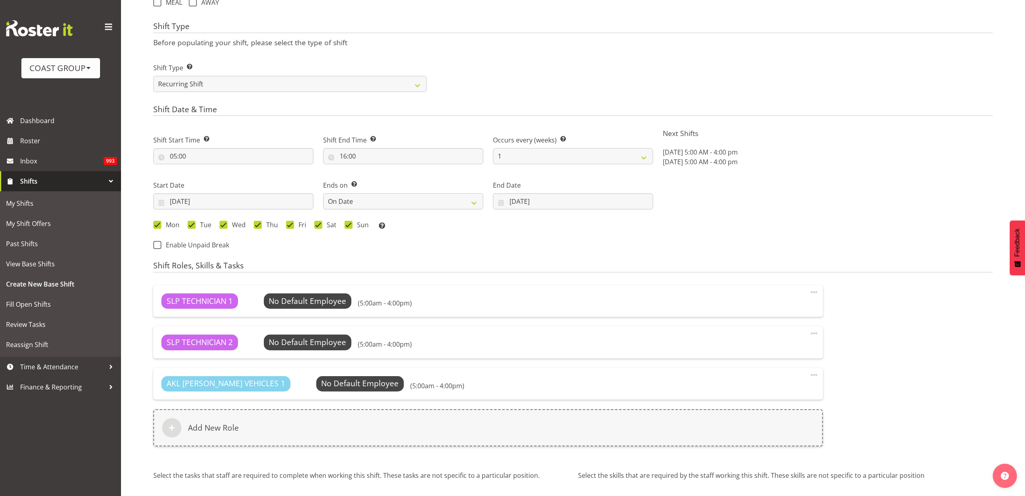
scroll to position [395, 0]
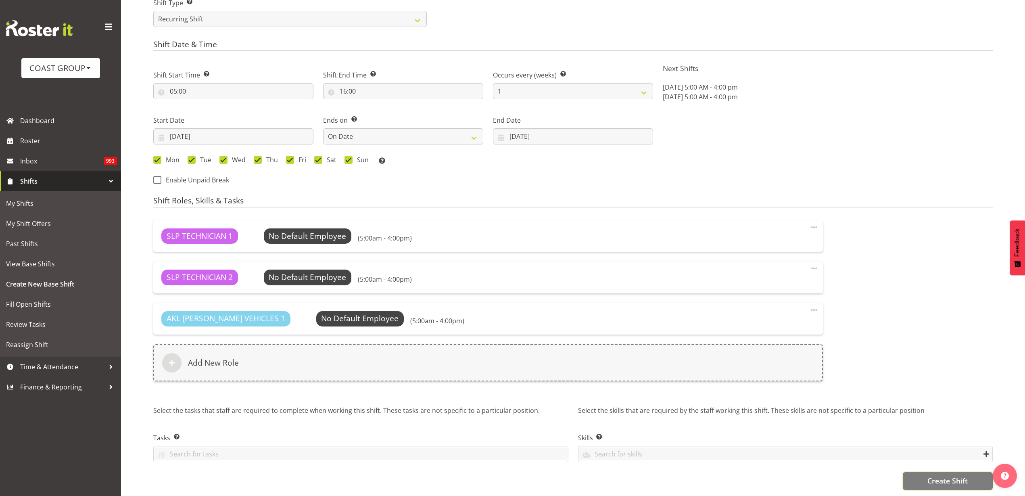
click at [917, 472] on button "Create Shift" at bounding box center [948, 481] width 90 height 18
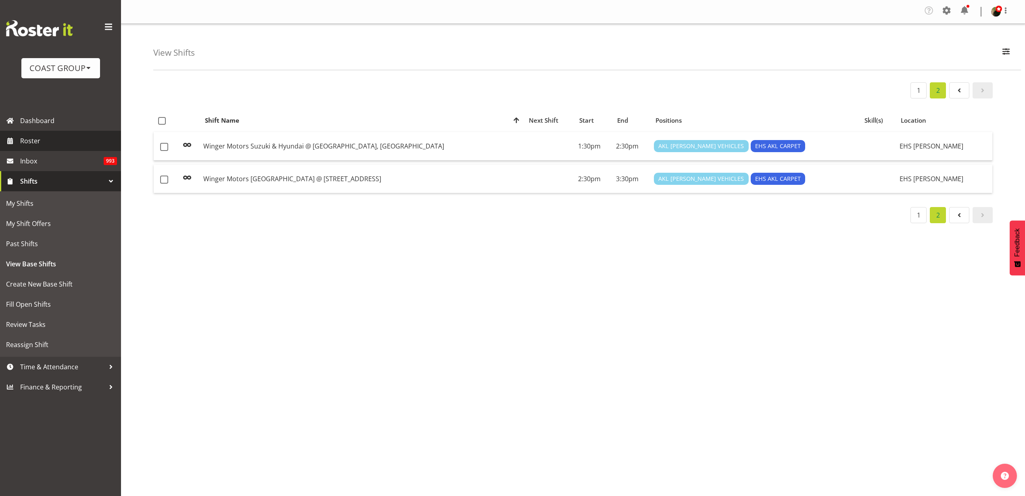
click at [48, 145] on span "Roster" at bounding box center [68, 141] width 97 height 12
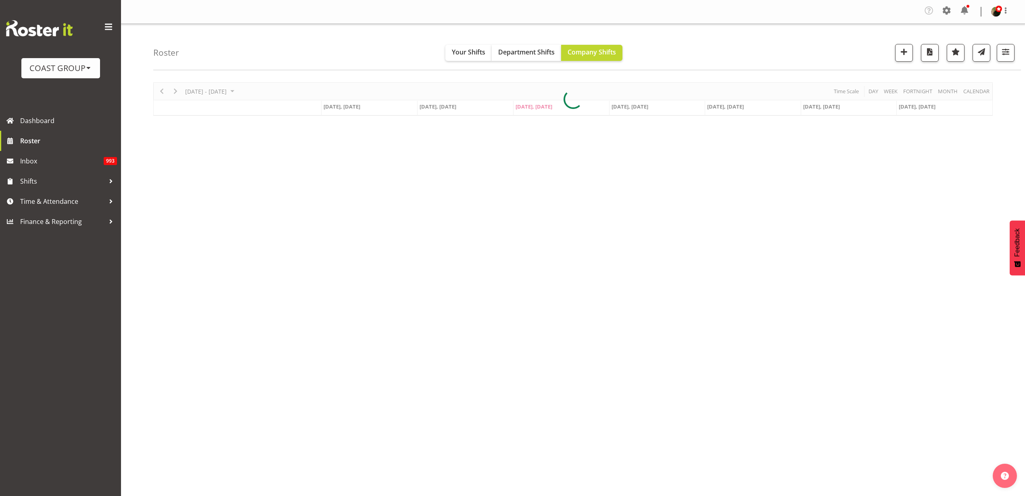
click at [207, 89] on div at bounding box center [572, 98] width 839 height 33
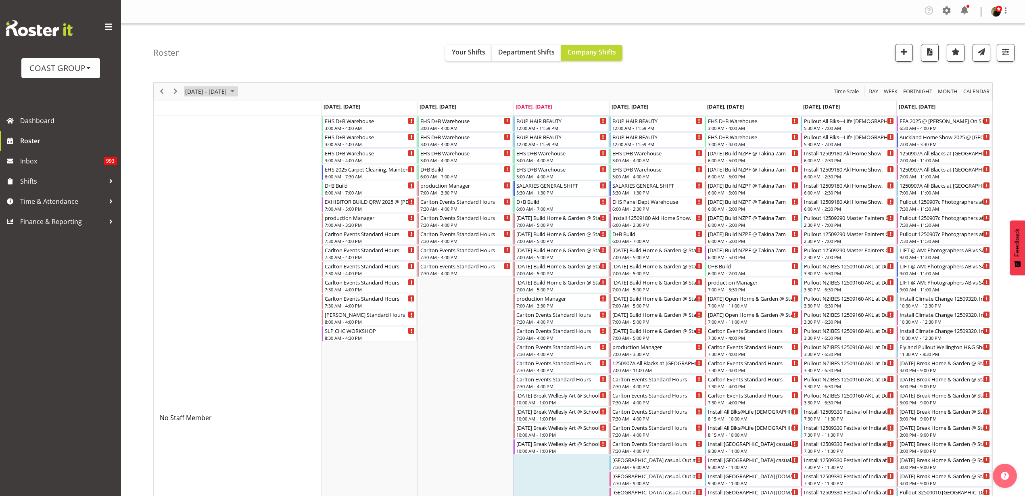
click at [220, 93] on span "September 01 - 07, 2025" at bounding box center [205, 91] width 43 height 10
click at [269, 111] on span "next month" at bounding box center [270, 111] width 14 height 15
click at [192, 152] on span "6" at bounding box center [194, 153] width 12 height 12
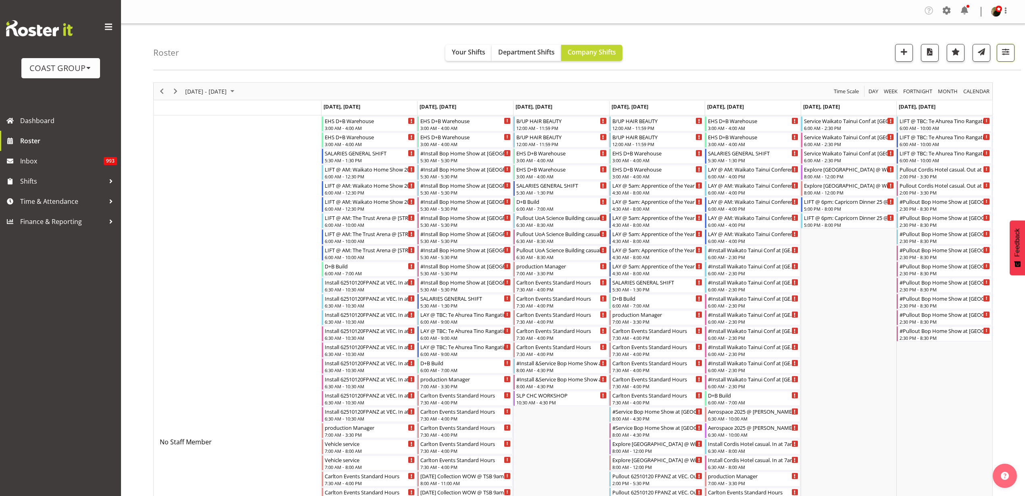
click at [1006, 54] on span "button" at bounding box center [1005, 51] width 10 height 10
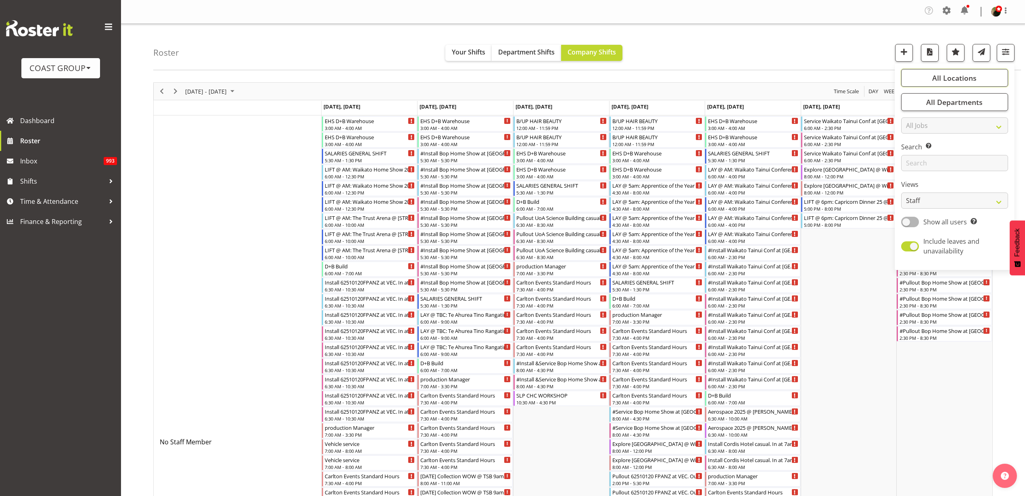
click at [970, 72] on button "All Locations" at bounding box center [954, 78] width 107 height 18
click at [989, 101] on link "Clear" at bounding box center [993, 102] width 12 height 10
click at [969, 154] on span "Deselect All" at bounding box center [964, 156] width 33 height 8
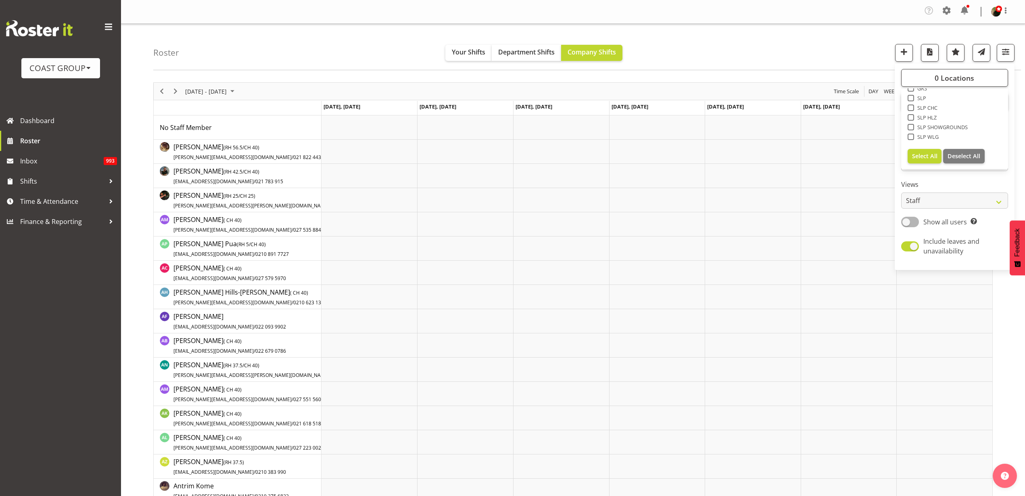
click at [910, 101] on div "SLP" at bounding box center [955, 99] width 94 height 10
click at [912, 98] on span at bounding box center [911, 98] width 6 height 6
click at [912, 98] on input "SLP" at bounding box center [910, 98] width 5 height 5
click at [0, 0] on div at bounding box center [0, 0] width 0 height 0
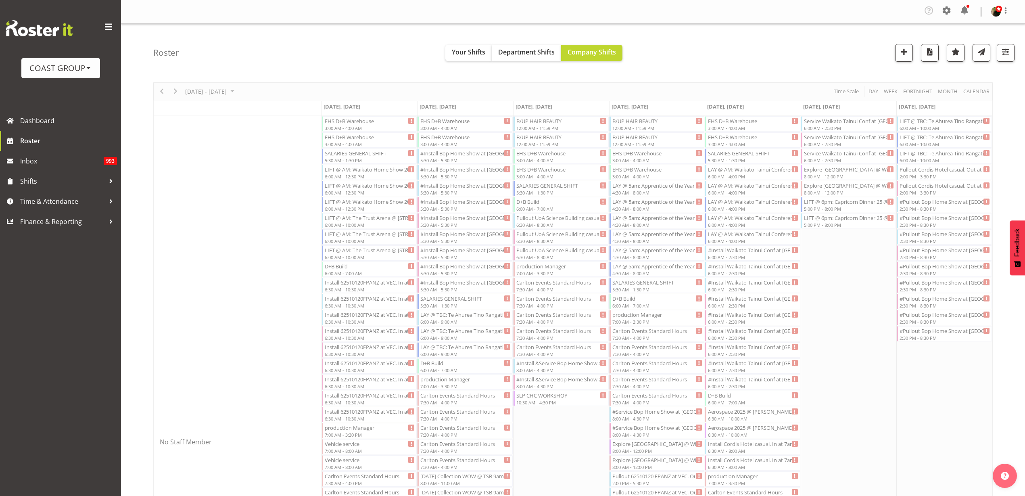
click at [0, 0] on div "Timeline Week of October 6, 2025" at bounding box center [0, 0] width 0 height 0
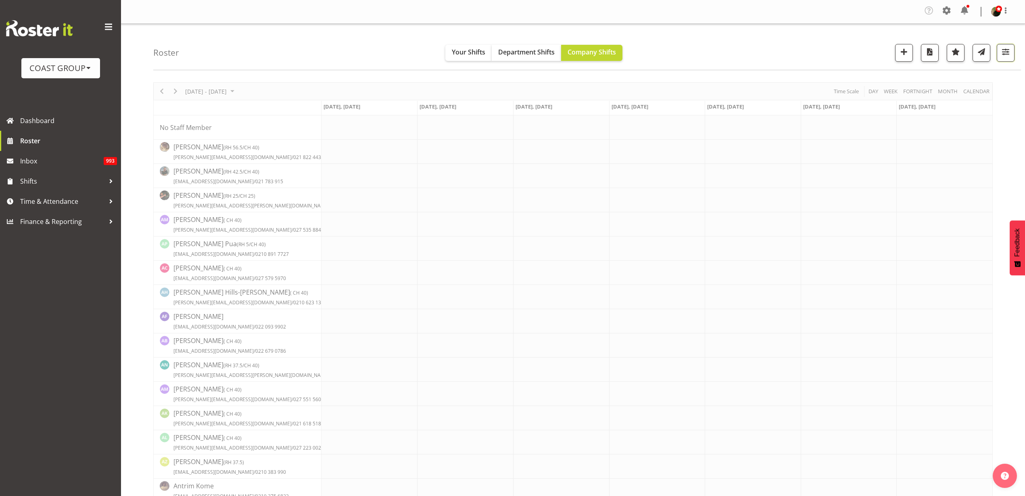
click at [1002, 51] on span "button" at bounding box center [1005, 51] width 10 height 10
click at [963, 73] on span "1 Locations" at bounding box center [955, 78] width 40 height 10
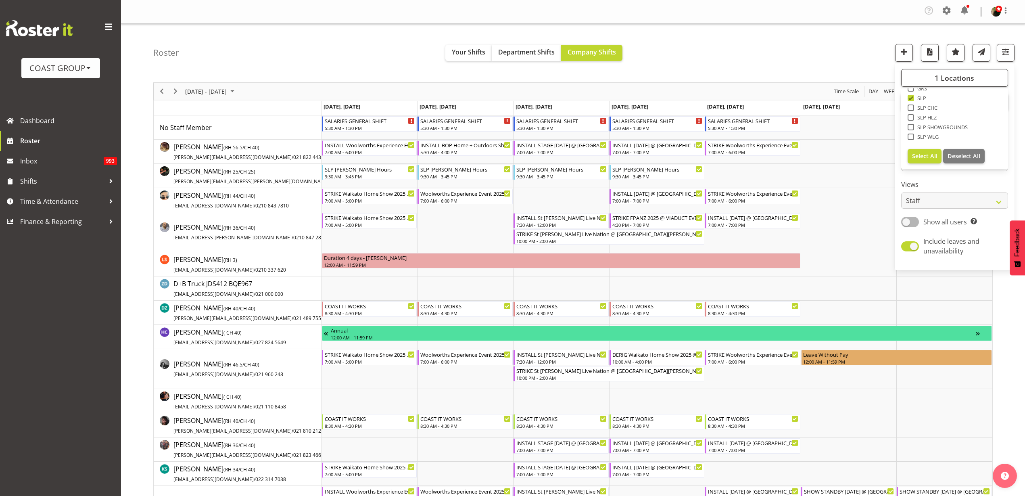
click at [911, 108] on span at bounding box center [911, 107] width 6 height 6
click at [911, 108] on input "SLP CHC" at bounding box center [910, 107] width 5 height 5
checkbox input "true"
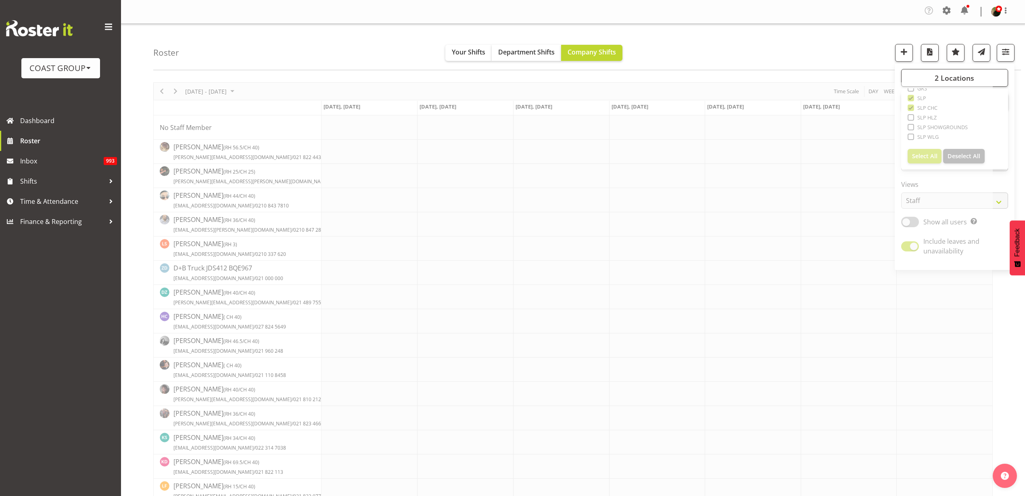
click at [766, 40] on div "Roster Your Shifts Department Shifts Company Shifts 2 Locations Clear CARLTON E…" at bounding box center [587, 47] width 868 height 46
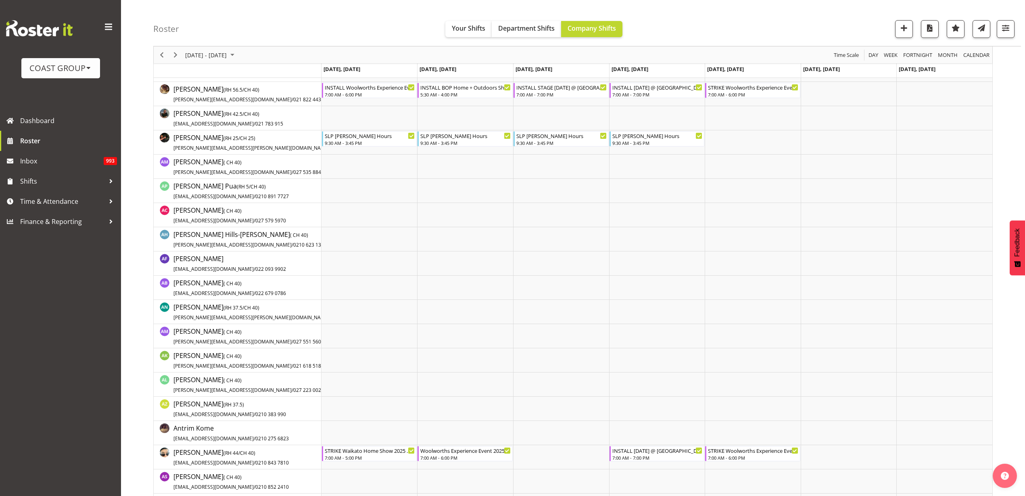
scroll to position [374, 0]
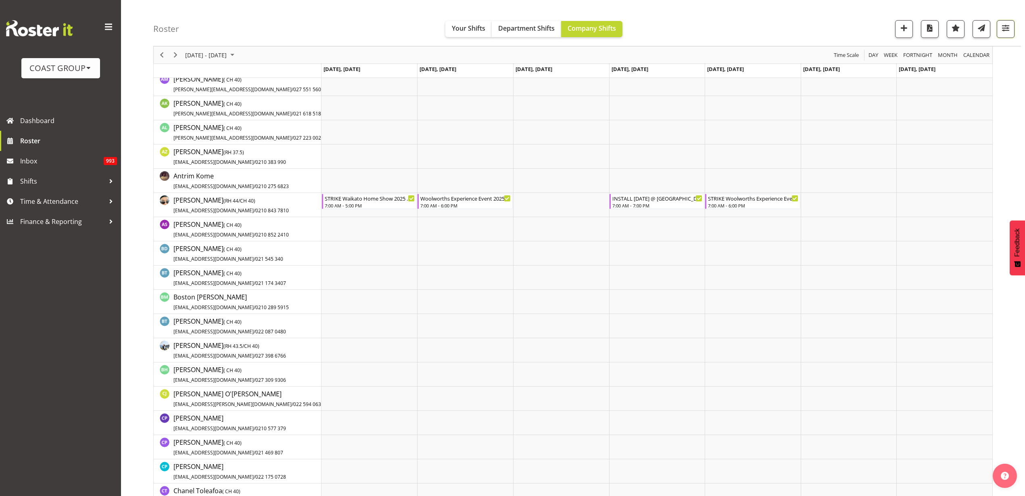
click at [1009, 31] on span "button" at bounding box center [1005, 28] width 10 height 10
click at [785, 12] on div "Roster Your Shifts Department Shifts Company Shifts 2 Locations Clear CARLTON E…" at bounding box center [587, 23] width 868 height 46
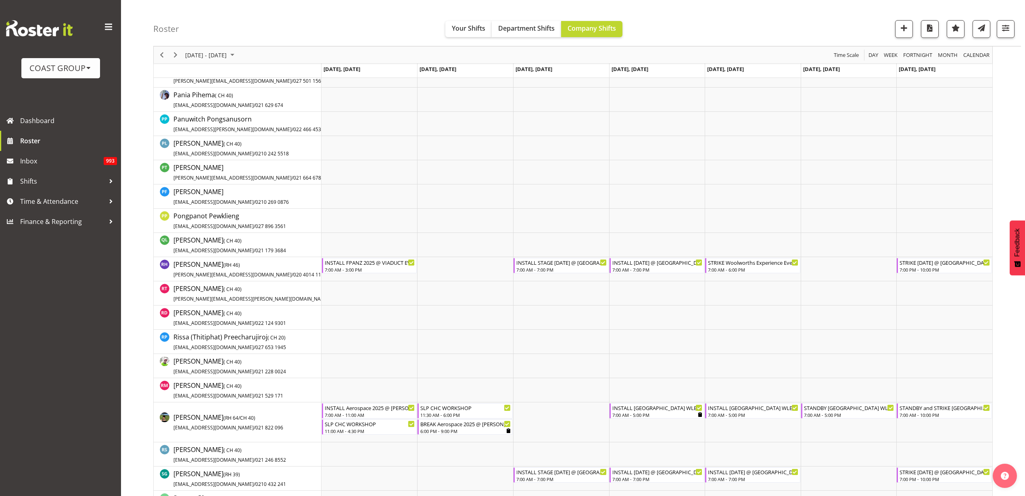
scroll to position [4257, 0]
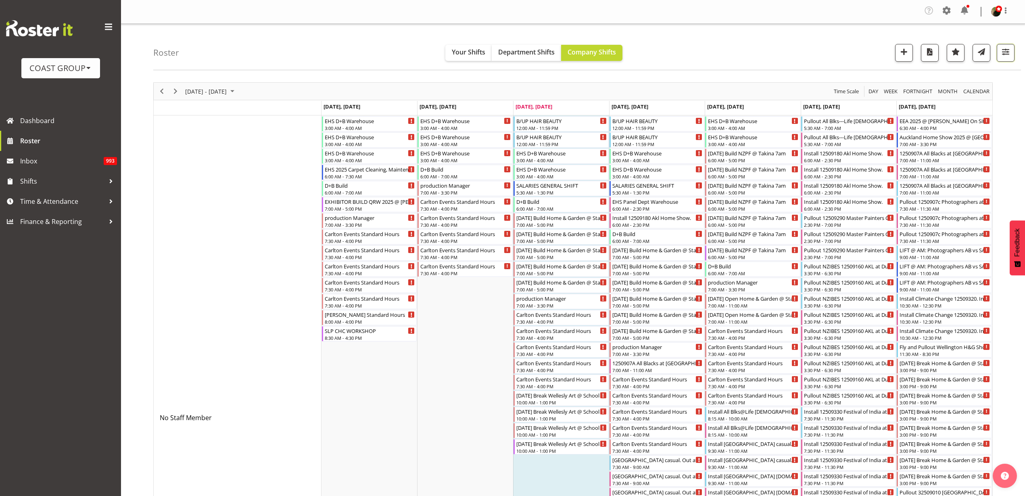
click at [1005, 50] on span "button" at bounding box center [1005, 51] width 10 height 10
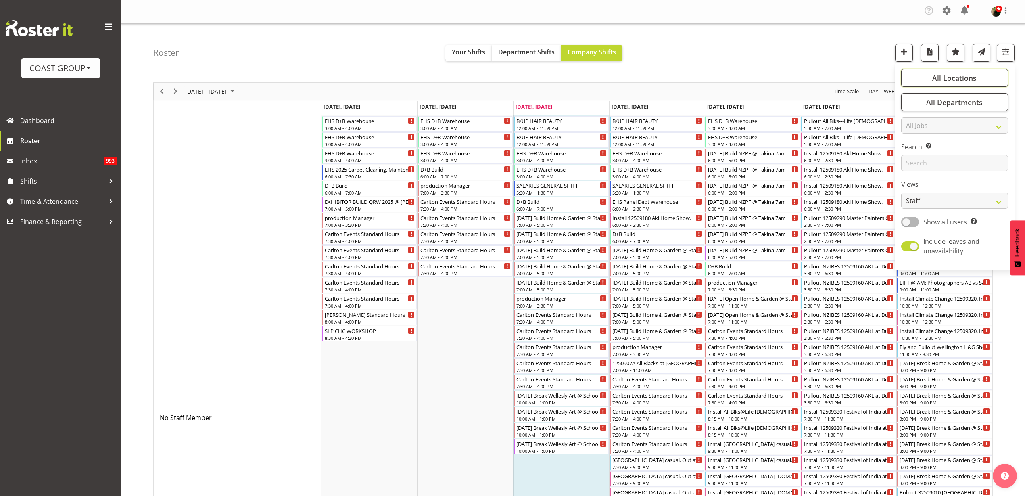
click at [960, 80] on span "All Locations" at bounding box center [954, 78] width 44 height 10
click at [846, 42] on div "Roster Your Shifts Department Shifts Company Shifts All Locations Clear CARLTON…" at bounding box center [587, 47] width 868 height 46
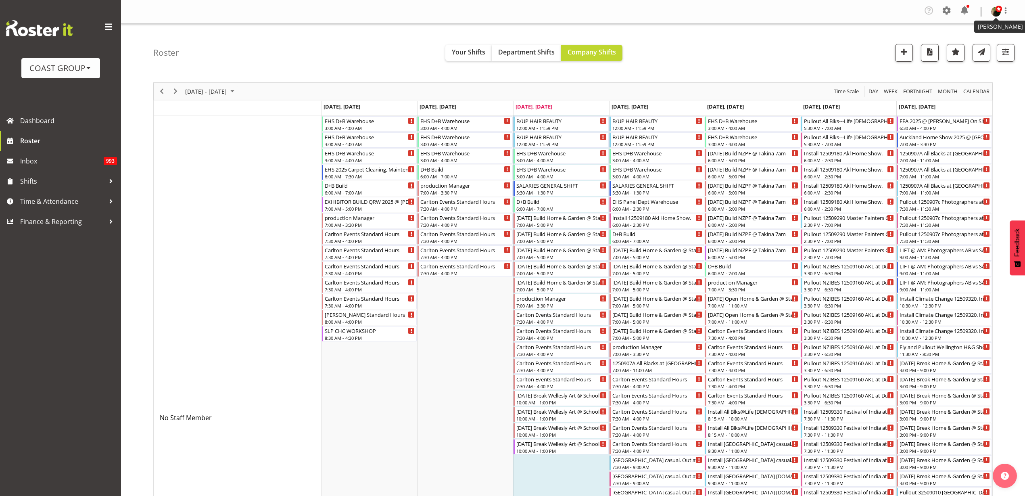
click at [993, 12] on img at bounding box center [996, 12] width 10 height 10
click at [960, 31] on link "Profile" at bounding box center [971, 30] width 77 height 15
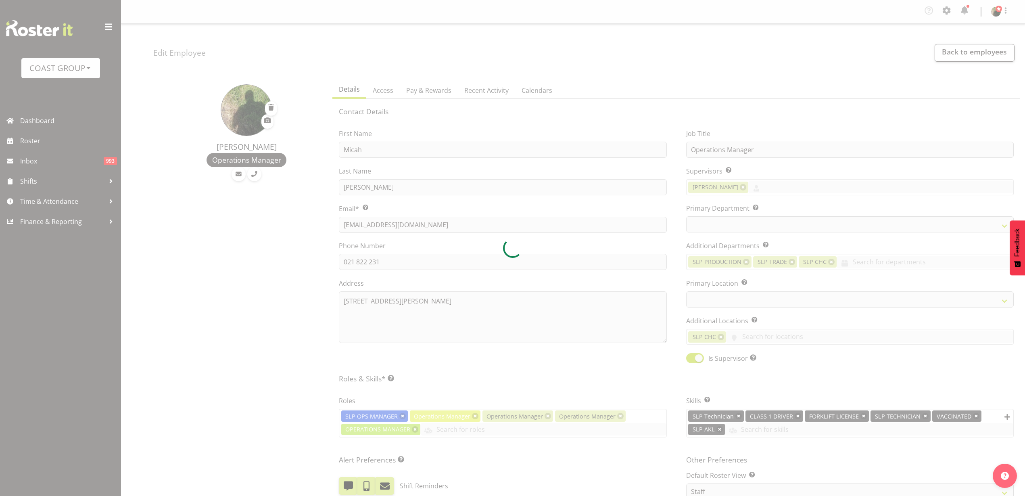
select select "TimelineWeek"
select select
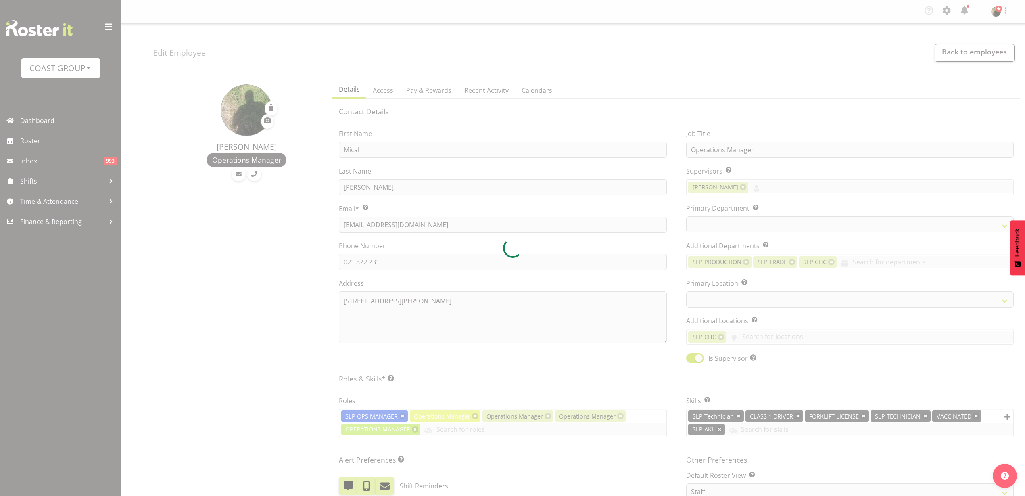
select select
select select "31"
select select "25"
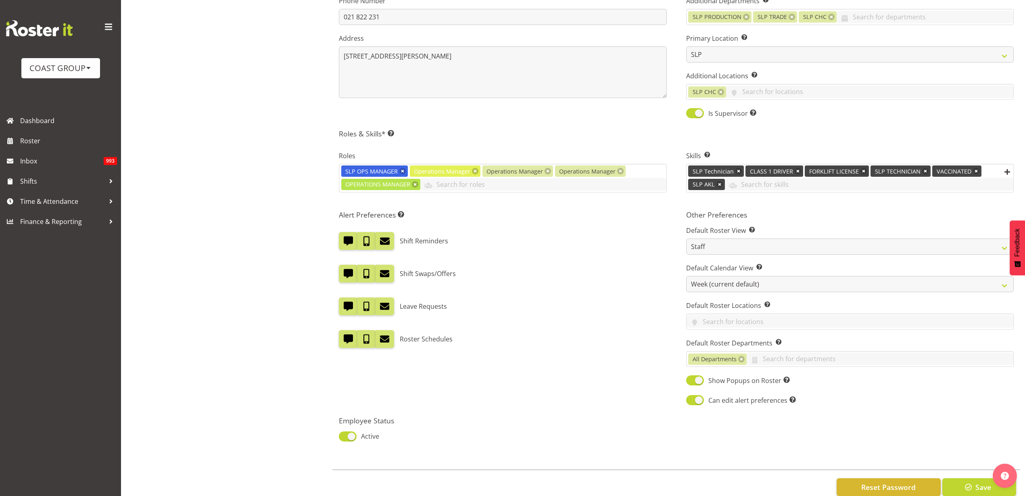
scroll to position [265, 0]
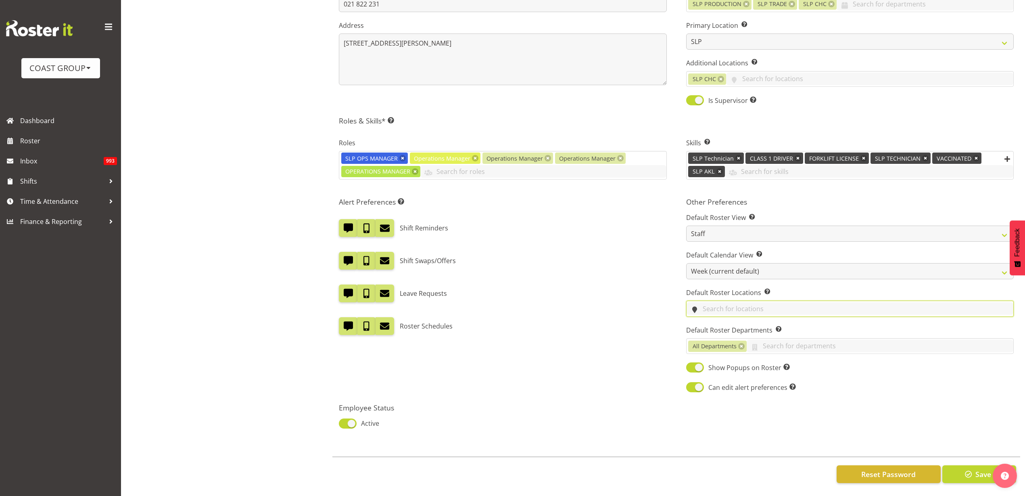
click at [796, 302] on input "text" at bounding box center [850, 308] width 327 height 13
click at [747, 325] on link "SLP" at bounding box center [850, 330] width 327 height 15
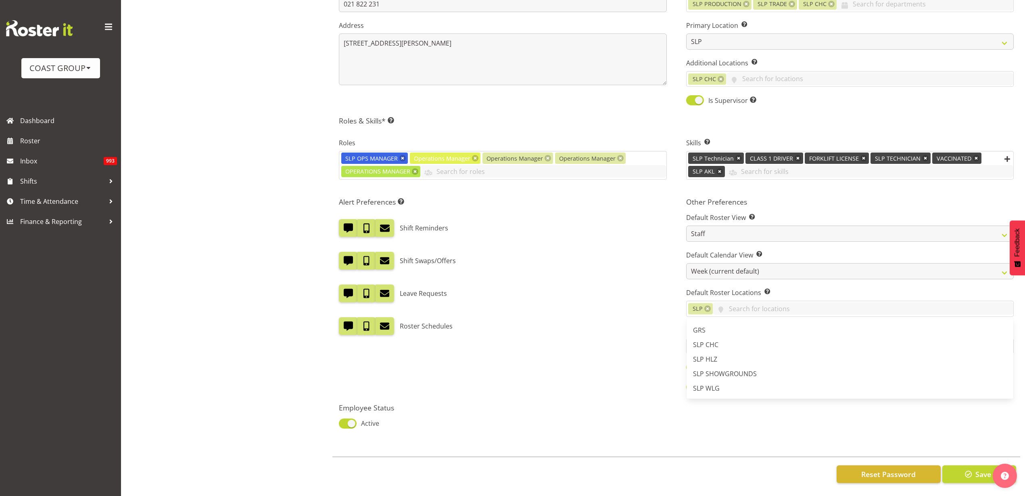
scroll to position [158, 0]
click at [711, 340] on span "SLP CHC" at bounding box center [705, 344] width 25 height 9
click at [628, 311] on div "Roster Schedules" at bounding box center [503, 323] width 328 height 24
click at [964, 469] on span "button" at bounding box center [968, 474] width 10 height 10
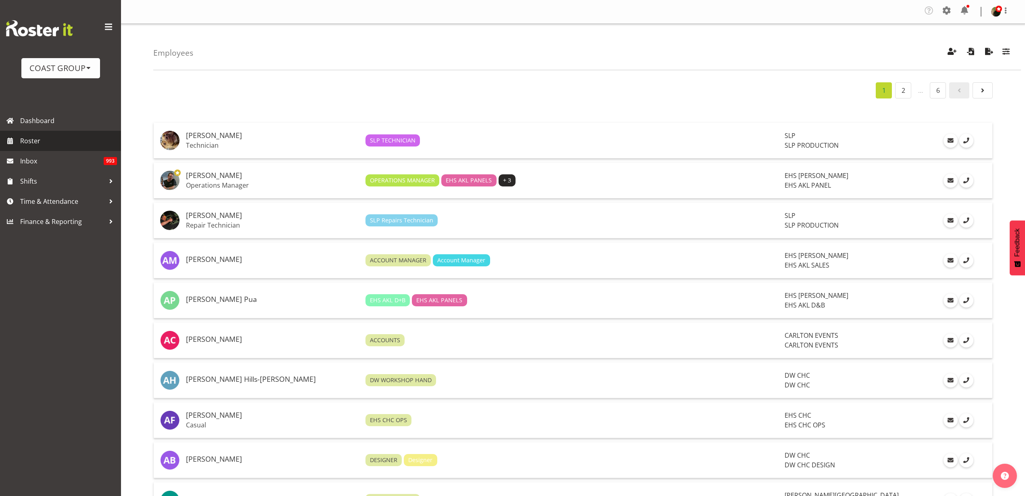
click at [42, 144] on span "Roster" at bounding box center [68, 141] width 97 height 12
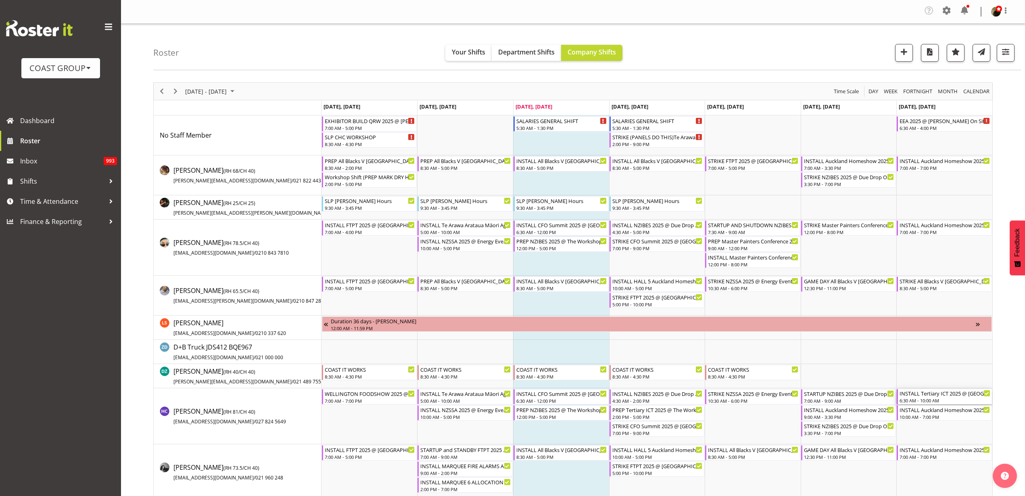
click at [925, 393] on div "INSTALL Tertiary ICT 2025 @ [GEOGRAPHIC_DATA] On Site @ 0700" at bounding box center [945, 393] width 91 height 8
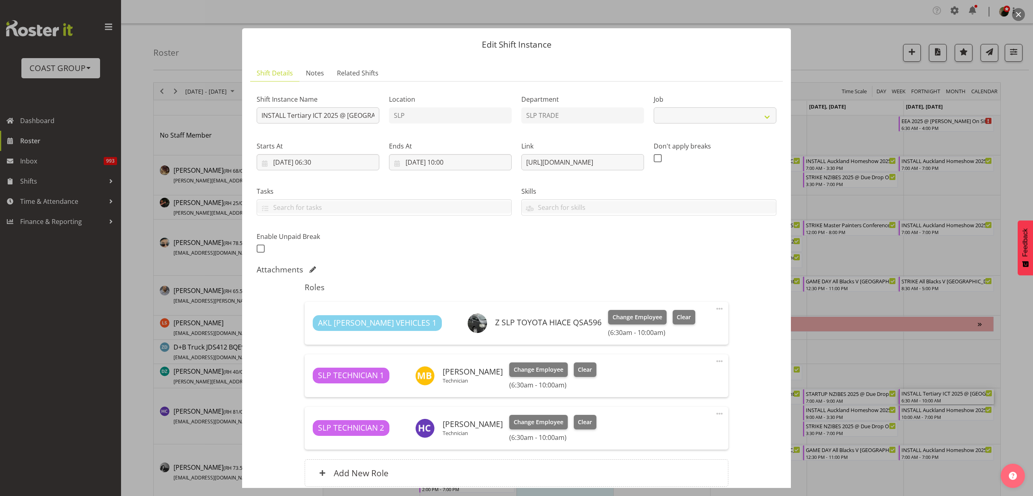
select select "9757"
drag, startPoint x: 519, startPoint y: 163, endPoint x: 793, endPoint y: 162, distance: 273.9
click at [793, 162] on div "Edit Shift Instance Shift Details Notes Related Shifts Shift Instance Name INST…" at bounding box center [516, 248] width 565 height 480
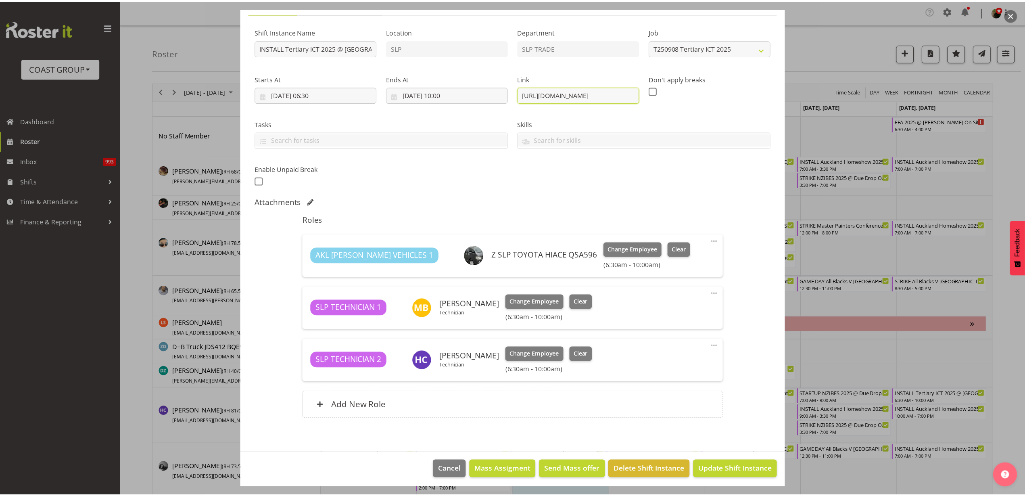
scroll to position [71, 0]
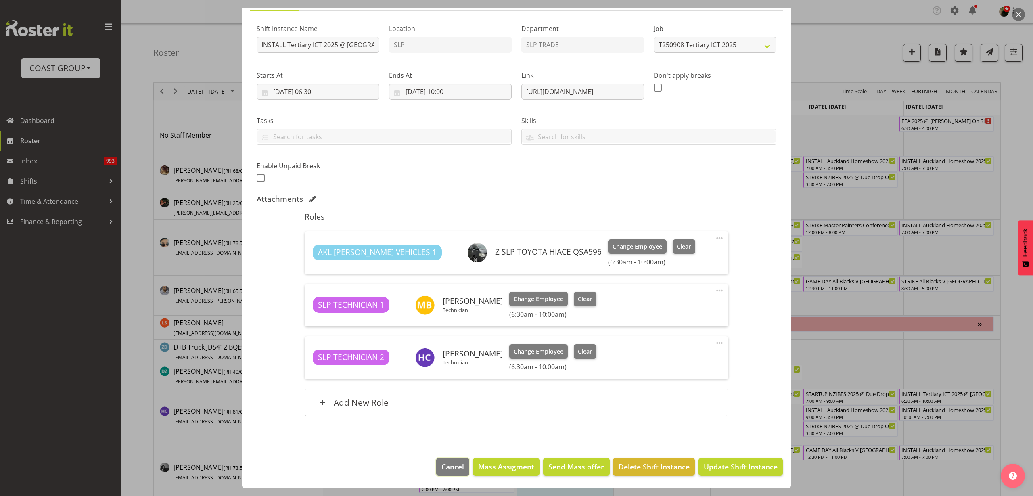
click at [445, 463] on span "Cancel" at bounding box center [452, 466] width 23 height 10
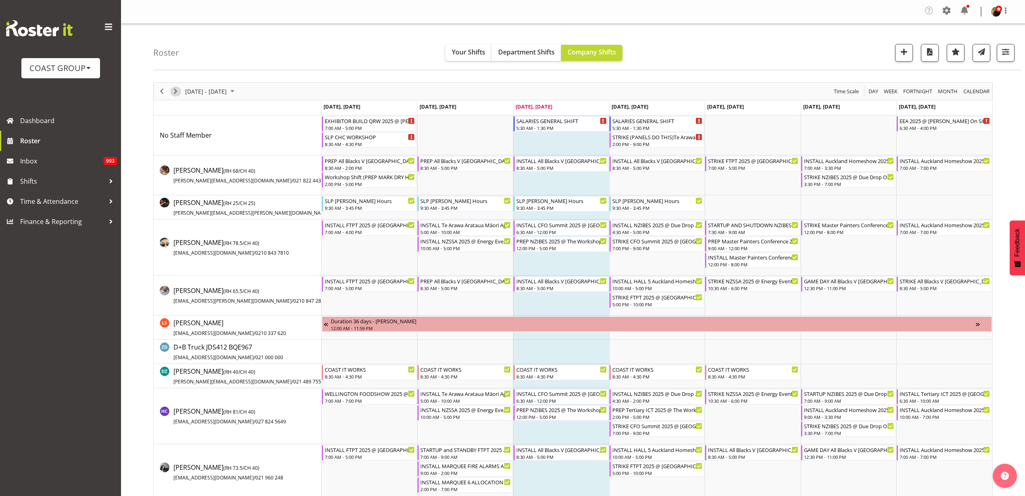
click at [174, 88] on span "Next" at bounding box center [176, 91] width 10 height 10
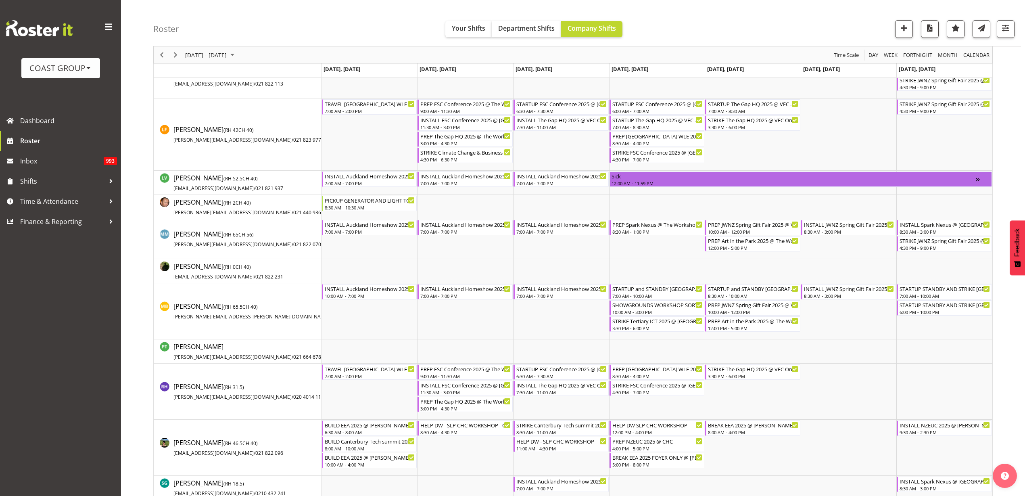
scroll to position [504, 0]
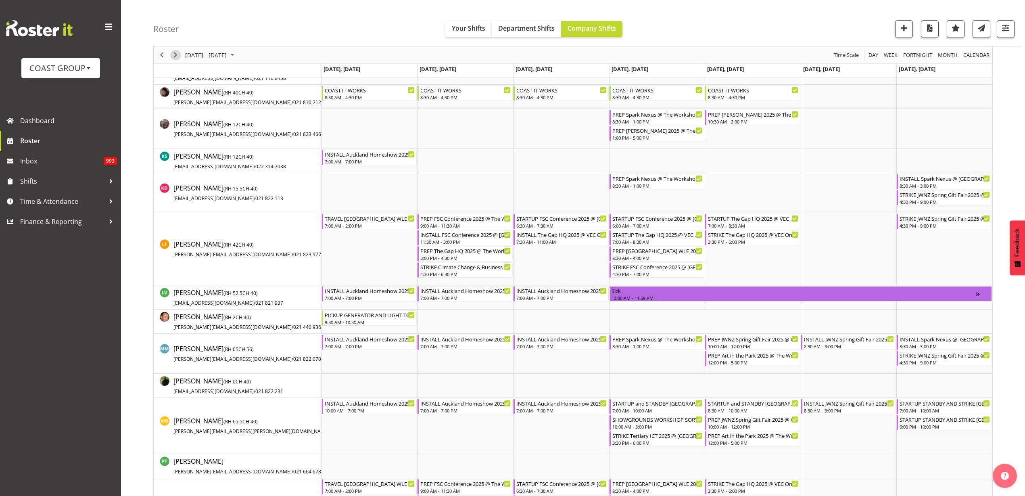
click at [175, 52] on span "Next" at bounding box center [176, 55] width 10 height 10
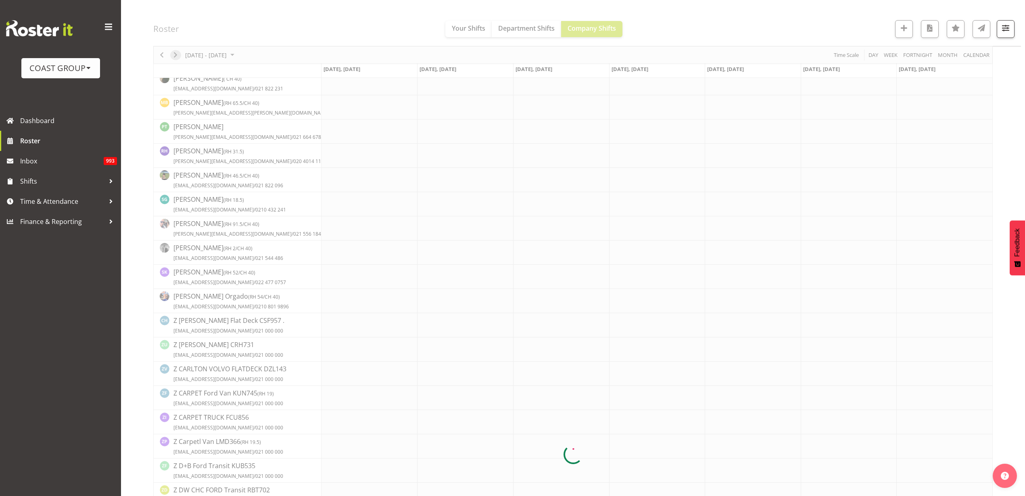
scroll to position [0, 0]
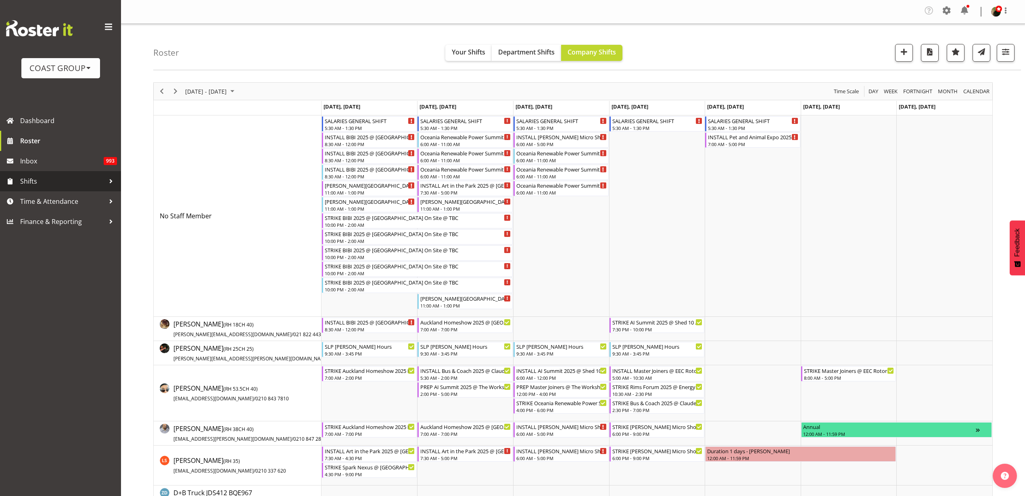
click at [52, 179] on span "Shifts" at bounding box center [62, 181] width 85 height 12
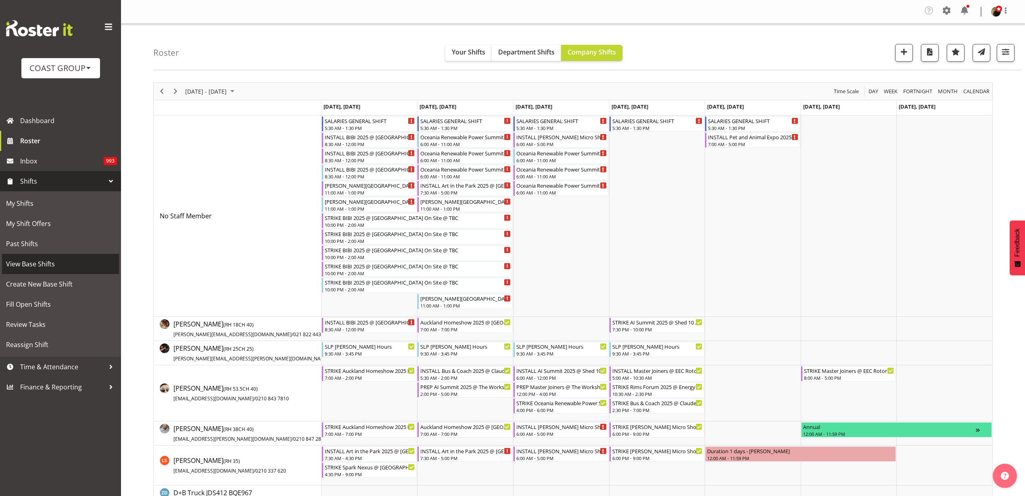
click at [34, 265] on span "View Base Shifts" at bounding box center [60, 264] width 109 height 12
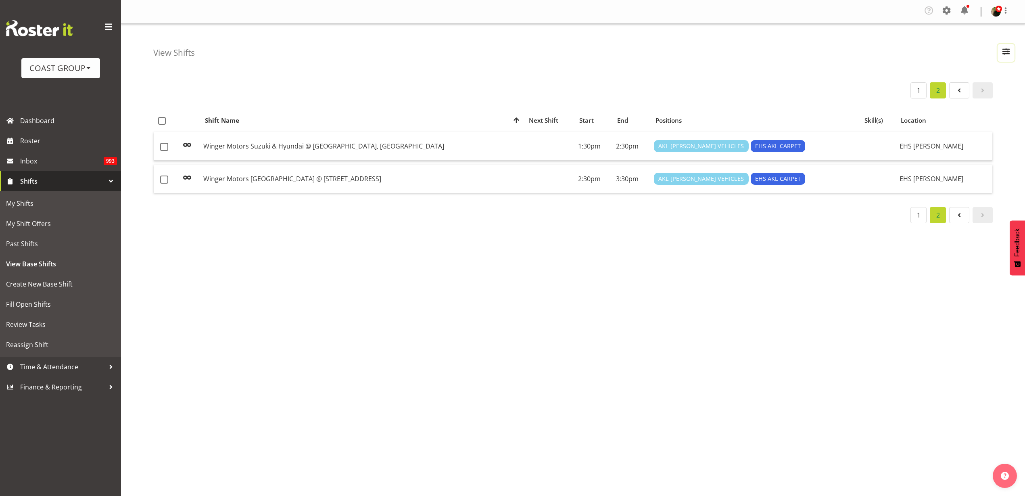
click at [1003, 51] on span "button" at bounding box center [1006, 51] width 10 height 10
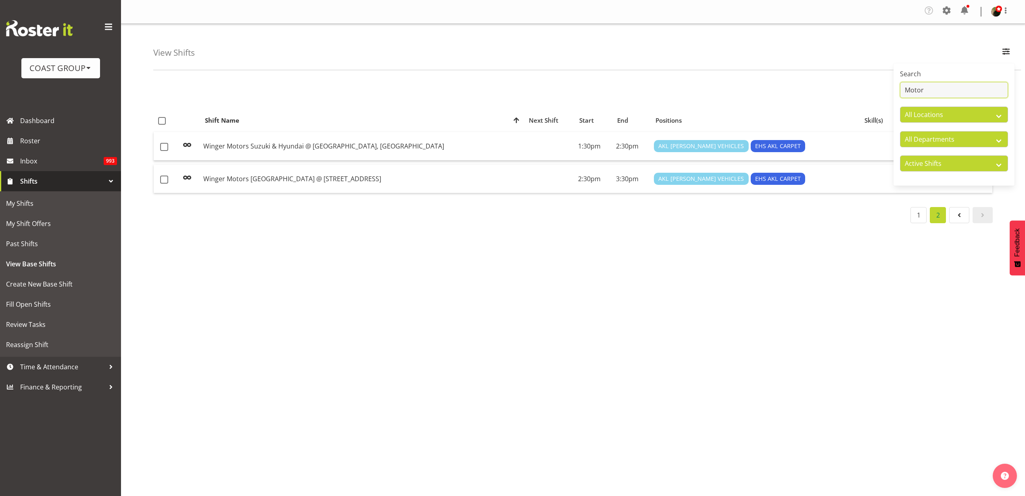
click at [953, 88] on input "Motor" at bounding box center [954, 90] width 108 height 16
type input "M"
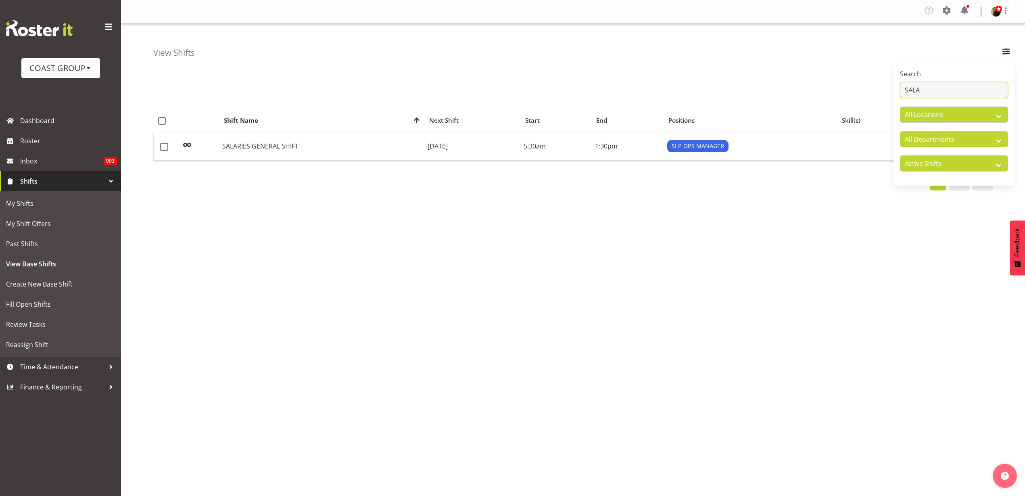
type input "SALA"
click at [268, 148] on td "SALARIES GENERAL SHIFT" at bounding box center [321, 146] width 205 height 28
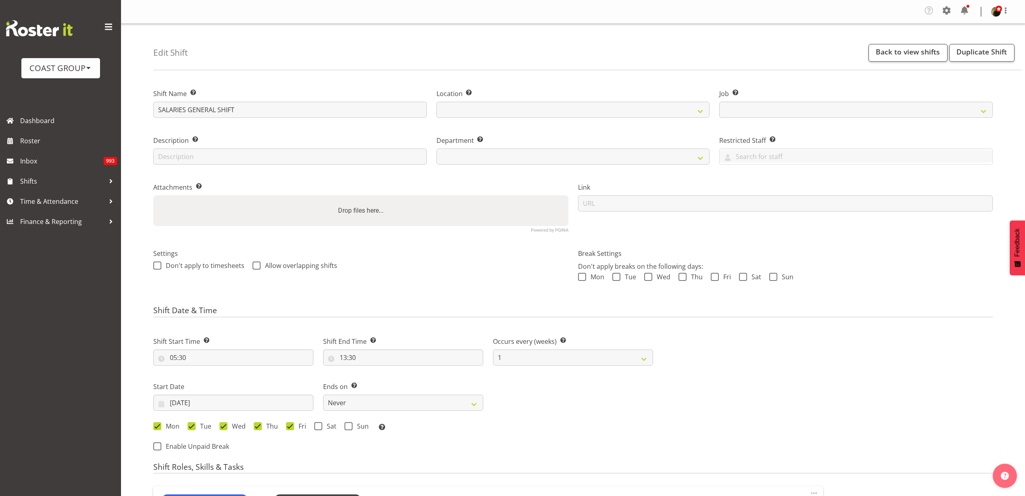
select select
select select "496"
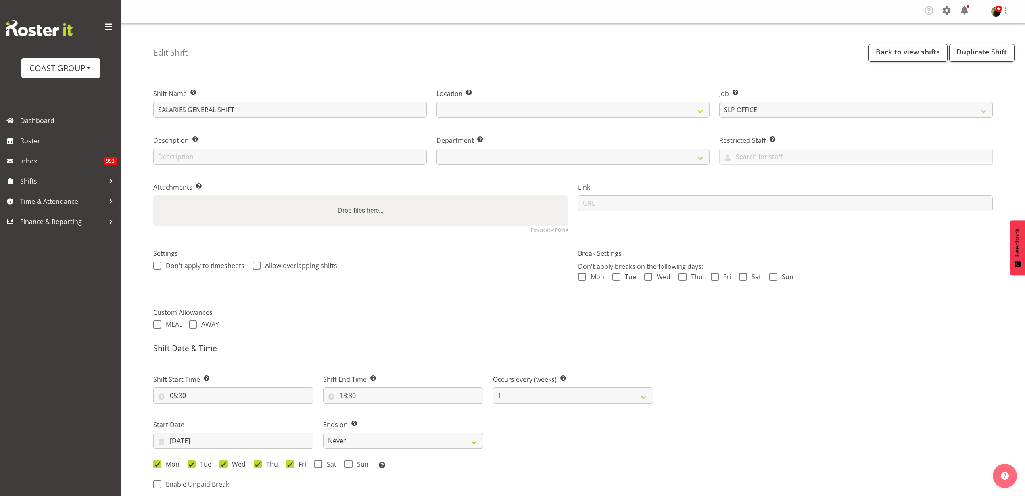
select select
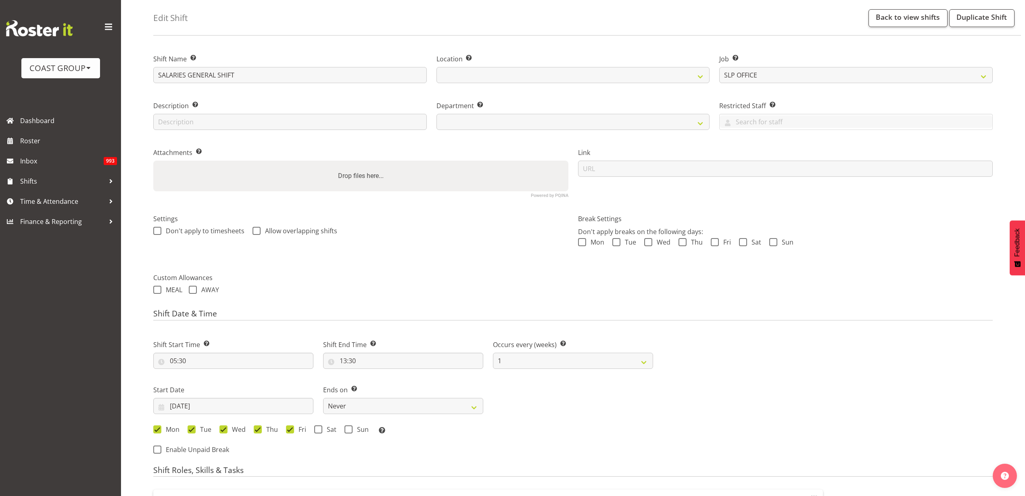
select select
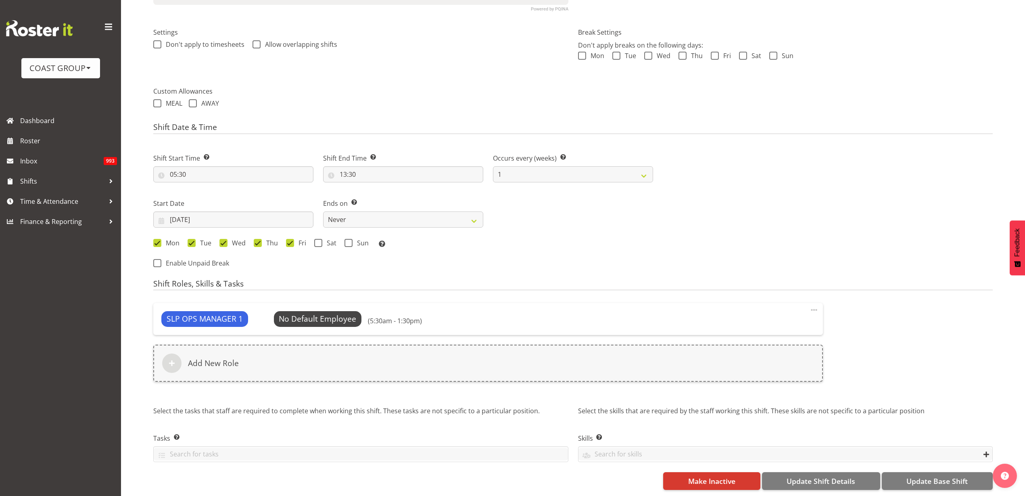
scroll to position [229, 0]
select select "31"
select select "25"
click at [718, 476] on span "Make Inactive" at bounding box center [711, 481] width 47 height 10
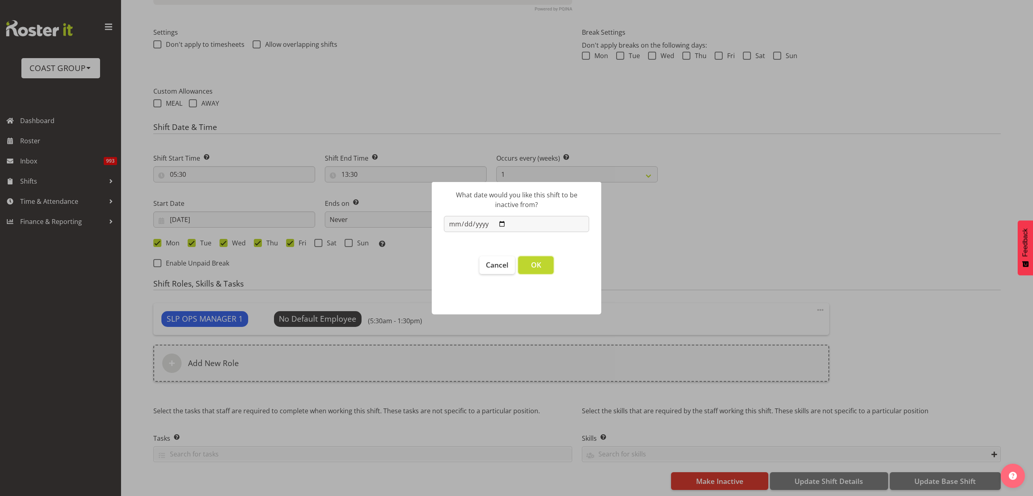
click at [540, 266] on span "OK" at bounding box center [536, 265] width 10 height 10
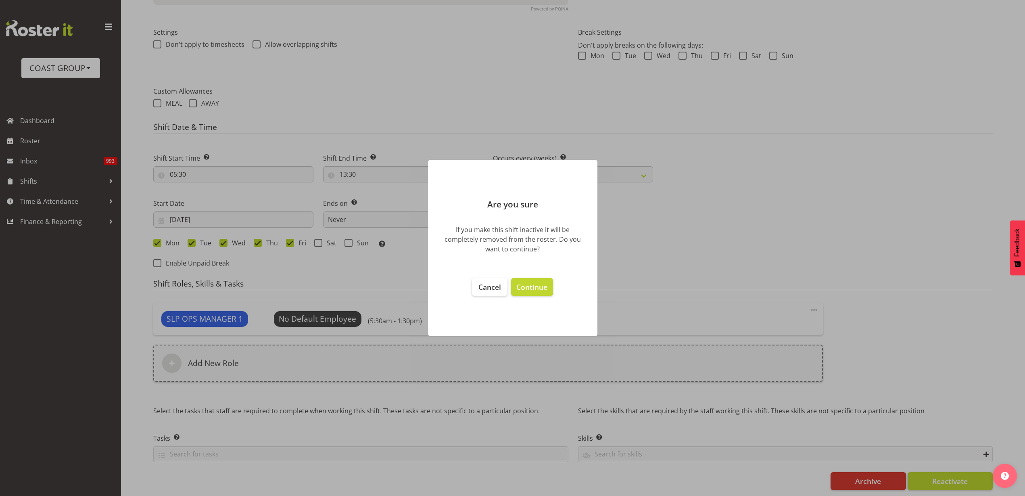
click at [532, 286] on span "Continue" at bounding box center [531, 287] width 31 height 10
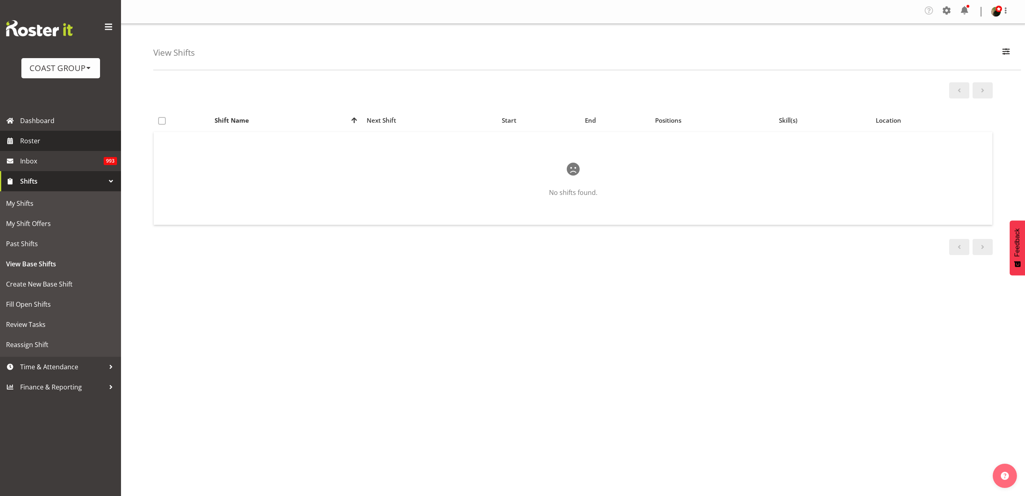
click at [29, 146] on span "Roster" at bounding box center [68, 141] width 97 height 12
